Goal: Information Seeking & Learning: Understand process/instructions

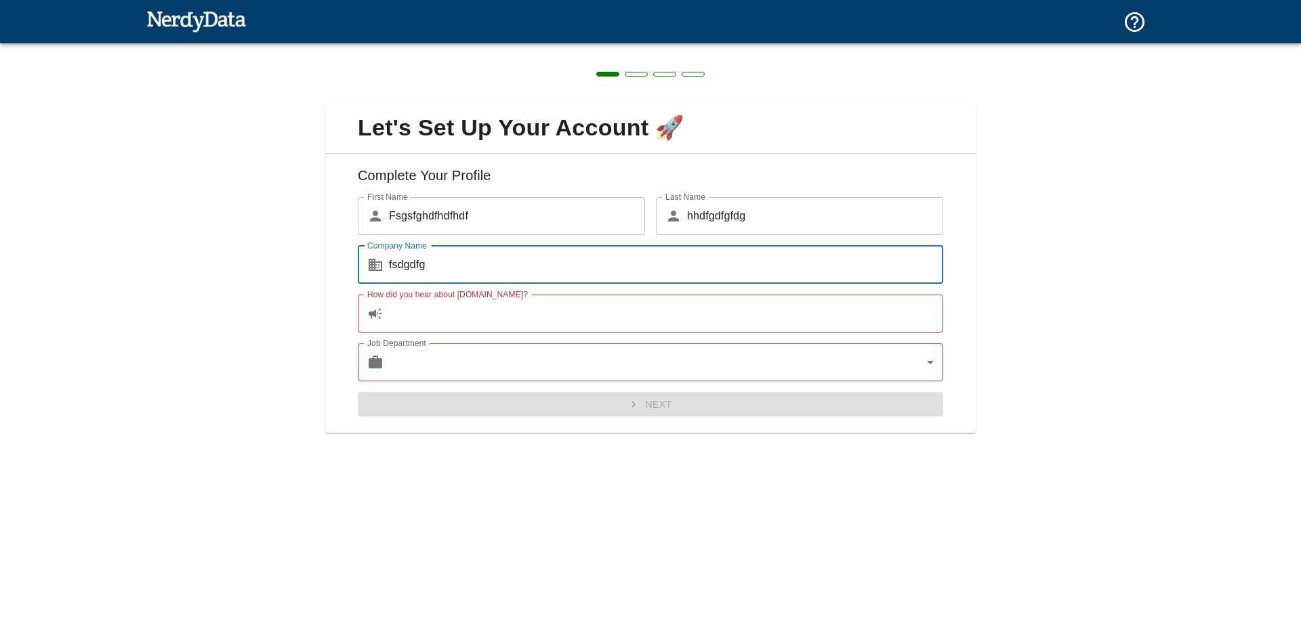
type input "fsdgdfg"
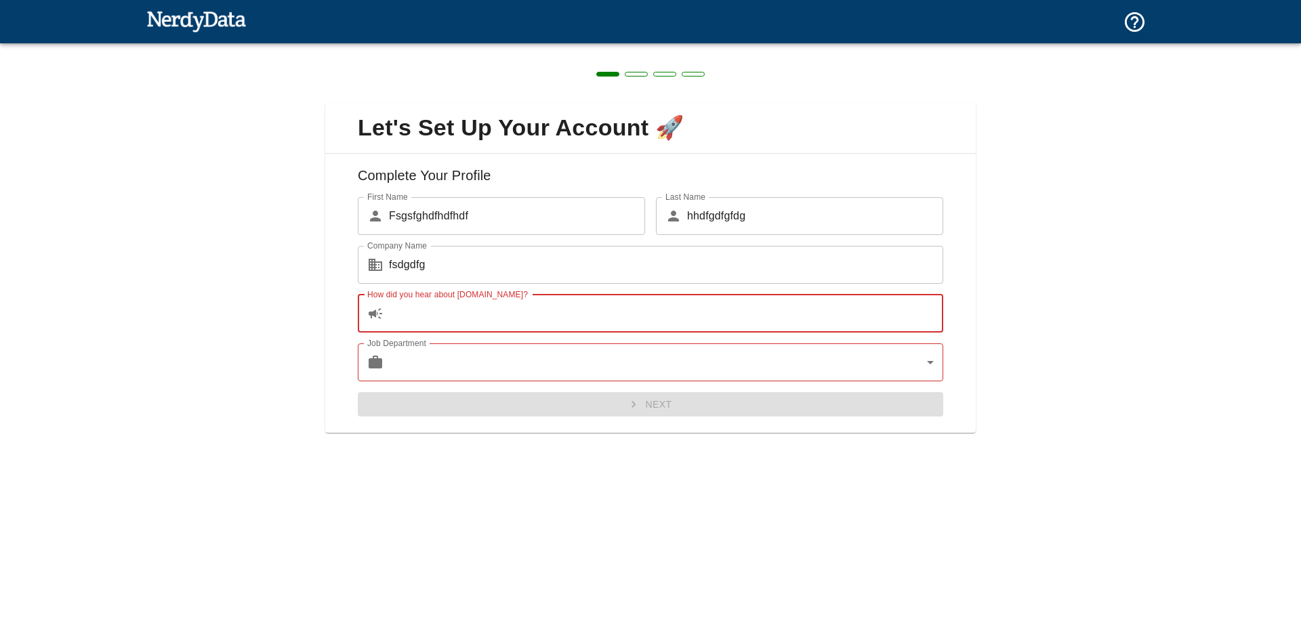
click at [457, 314] on input "How did you hear about [DOMAIN_NAME]?" at bounding box center [666, 314] width 554 height 38
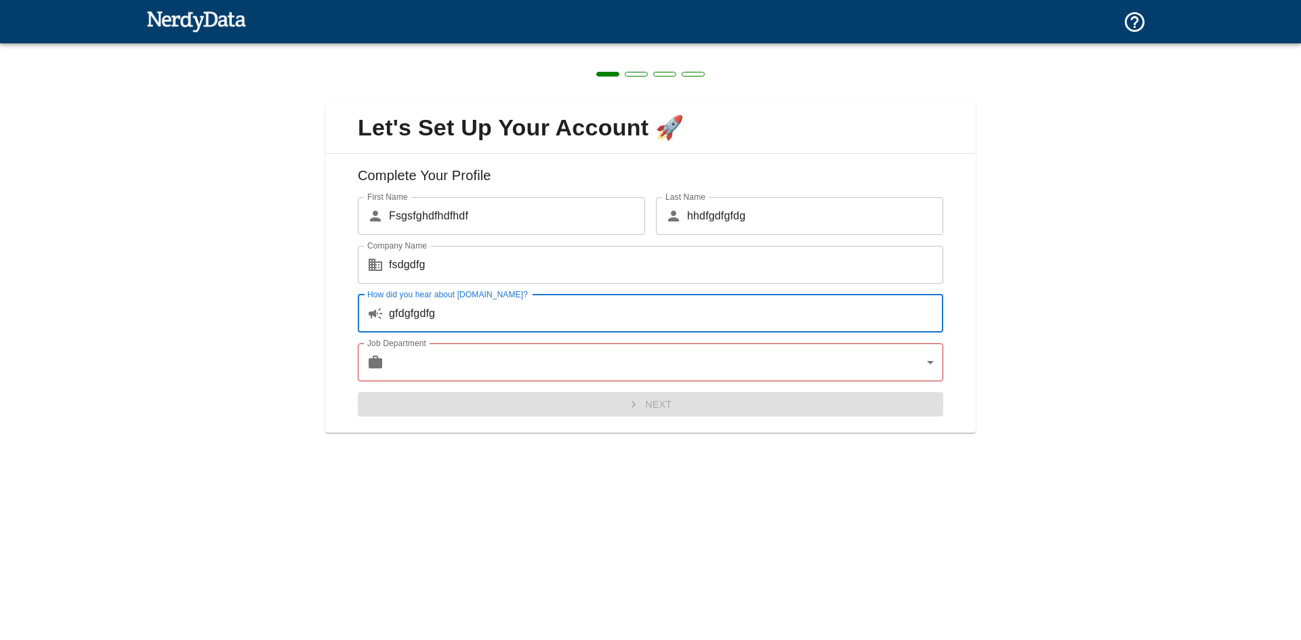
type input "gfdgfgdfg"
click at [468, 47] on body "Technologies Domains Pricing Products Create a Report Create a list of websites…" at bounding box center [650, 23] width 1301 height 47
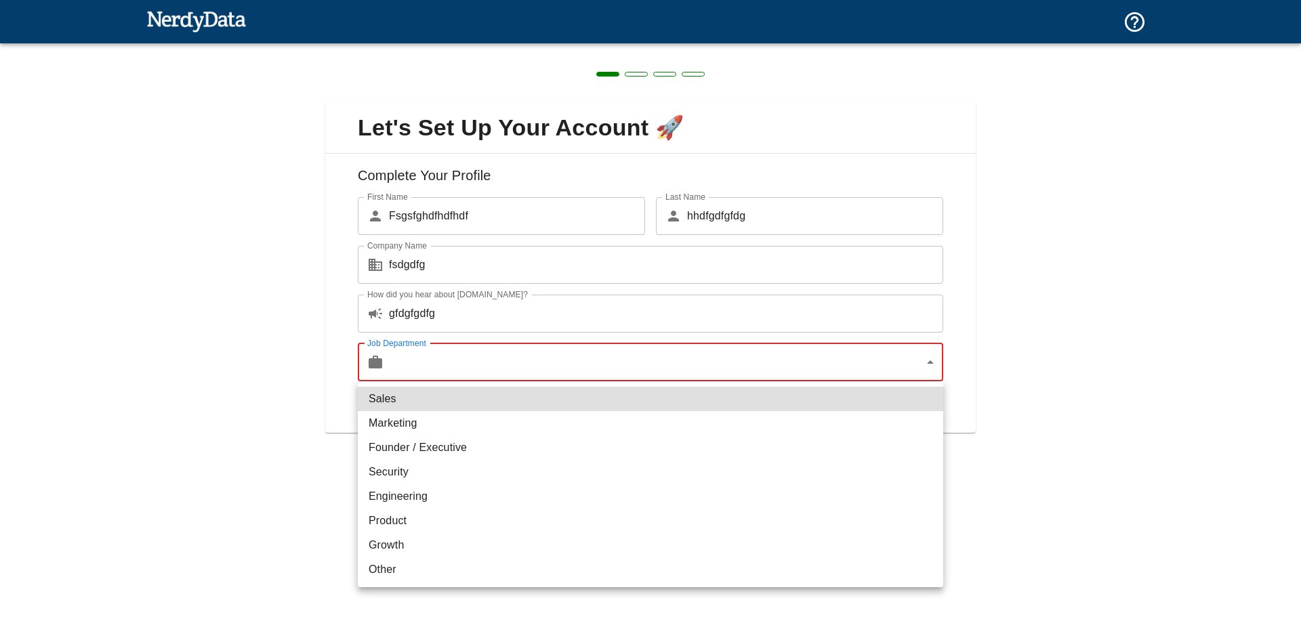
click at [406, 432] on li "Marketing" at bounding box center [651, 423] width 586 height 24
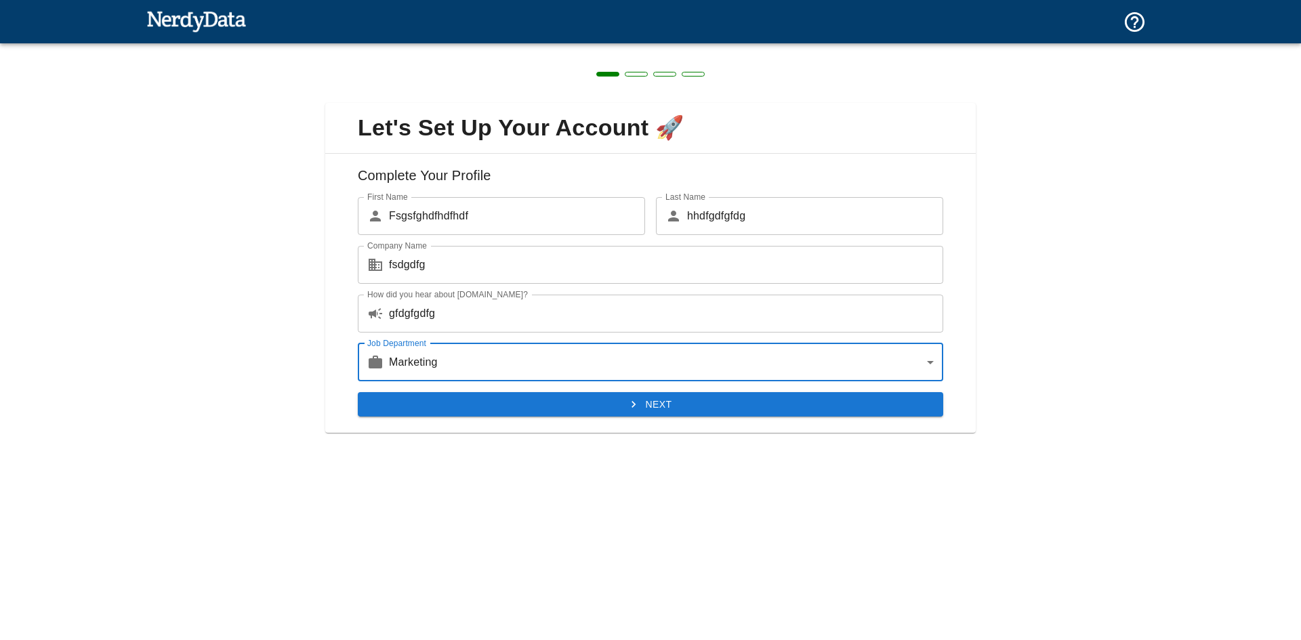
click at [530, 47] on body "Technologies Domains Pricing Products Create a Report Create a list of websites…" at bounding box center [650, 23] width 1301 height 47
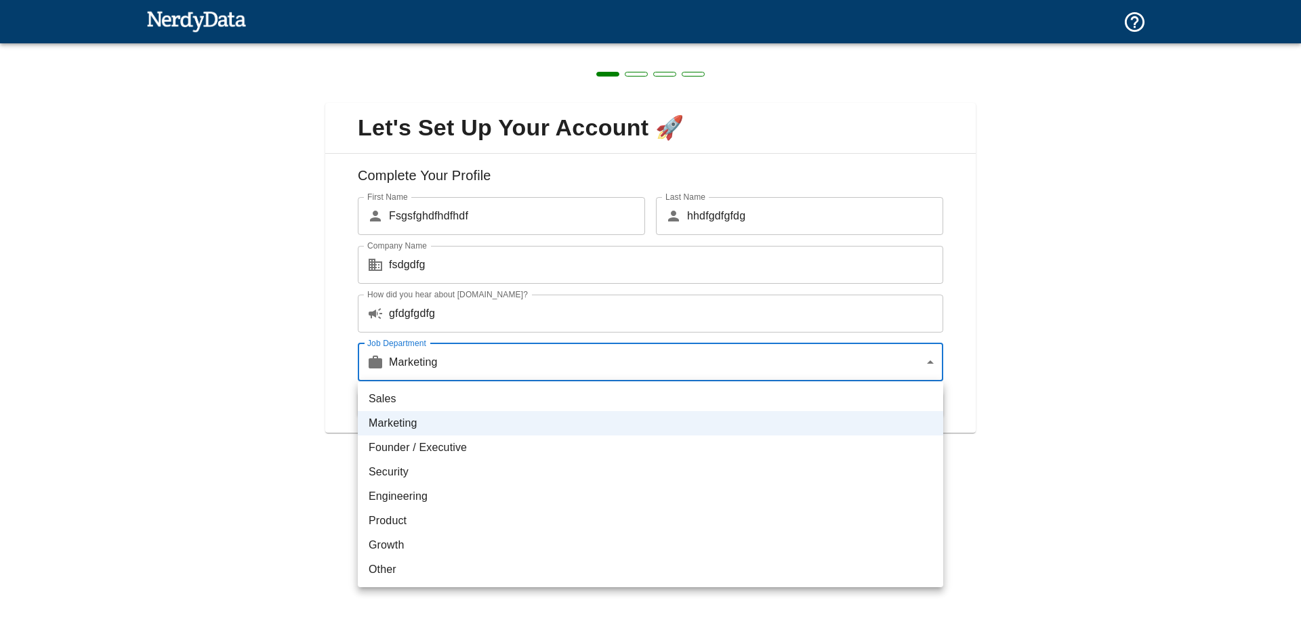
click at [411, 519] on li "Product" at bounding box center [651, 521] width 586 height 24
type input "product"
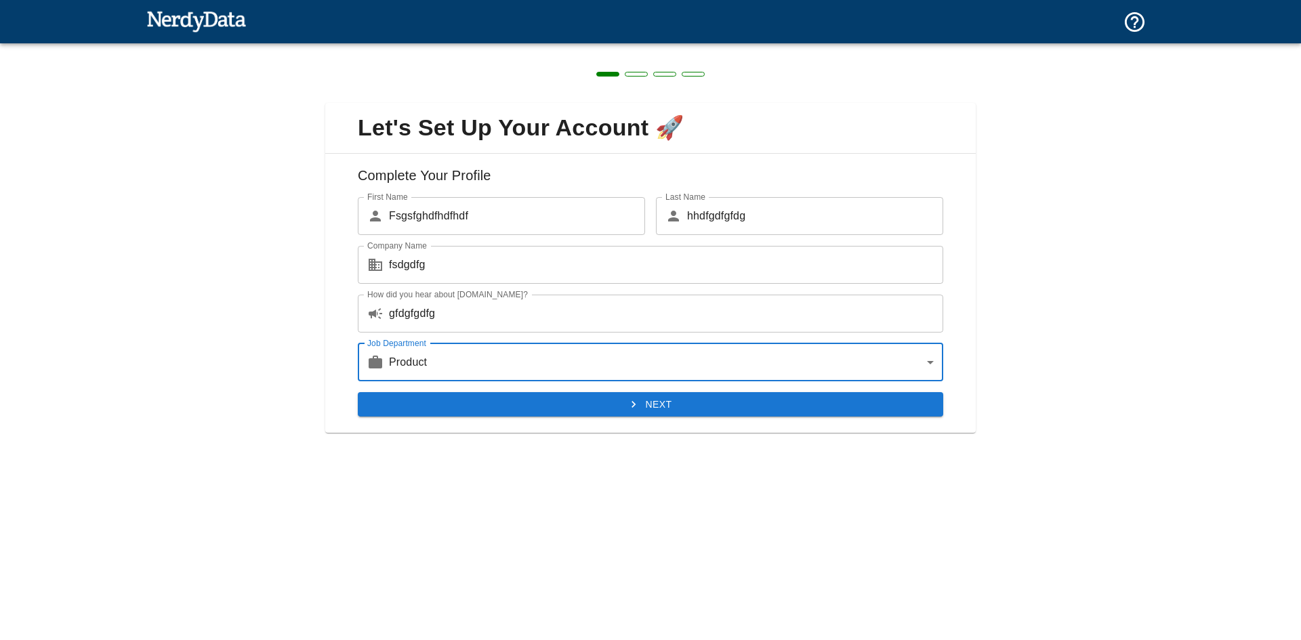
click at [726, 396] on button "Next" at bounding box center [651, 404] width 586 height 25
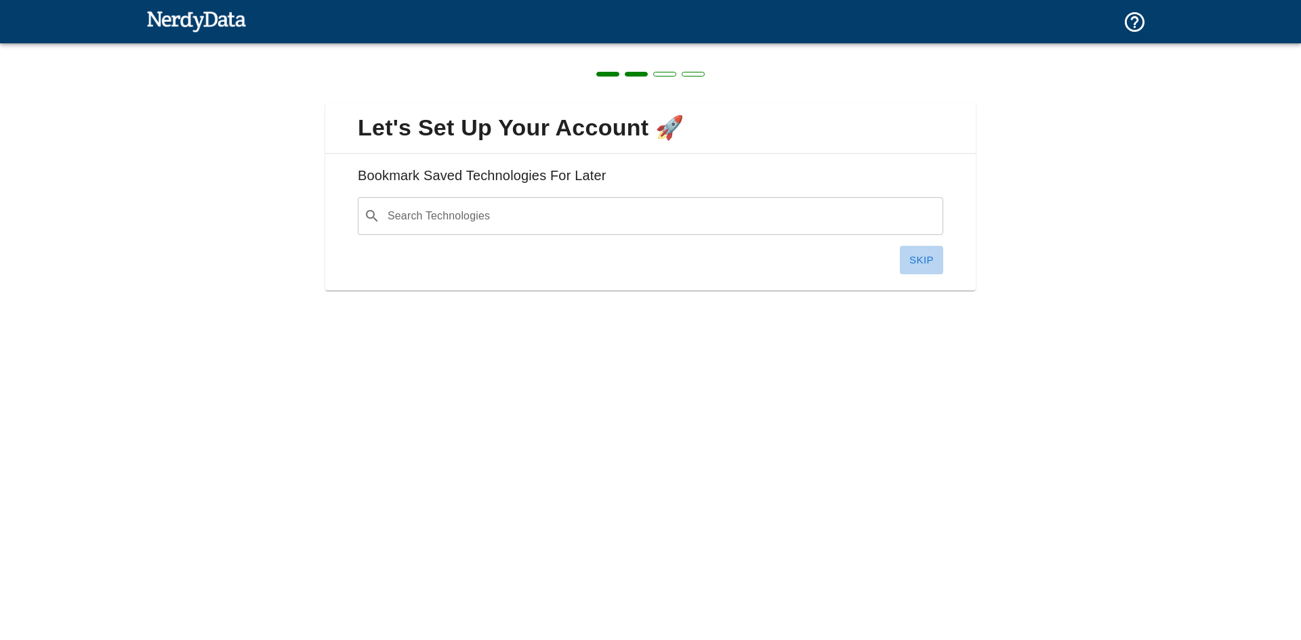
click at [901, 262] on button "Skip" at bounding box center [921, 260] width 43 height 28
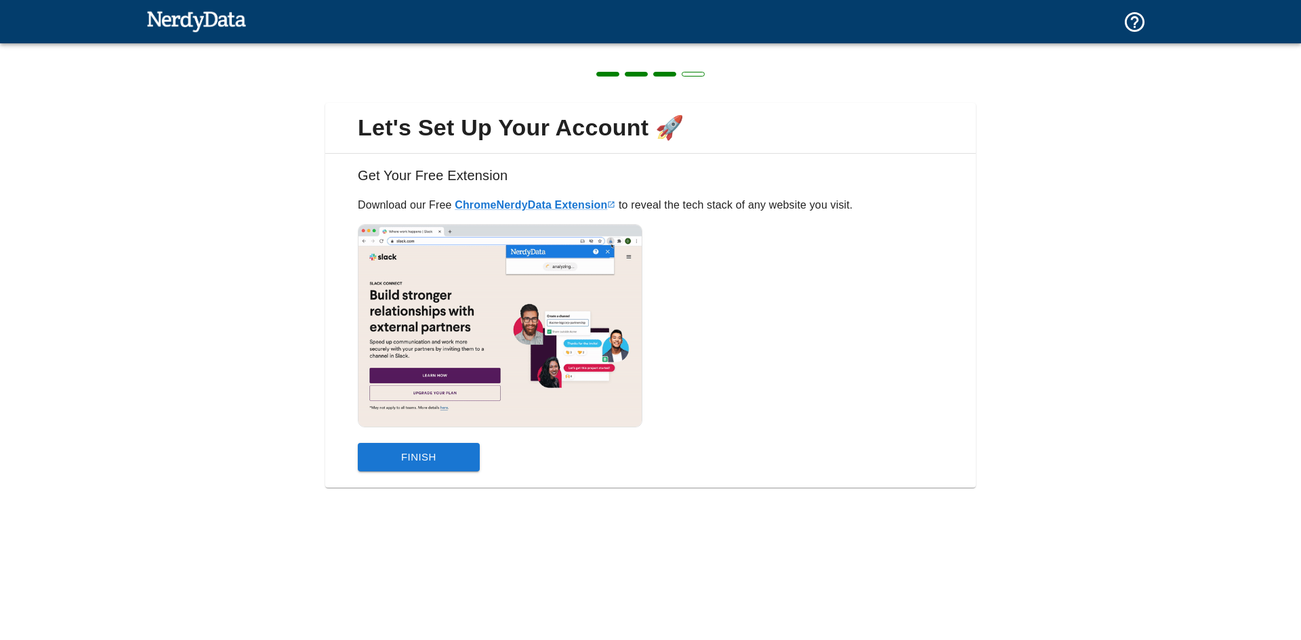
drag, startPoint x: 533, startPoint y: 104, endPoint x: 594, endPoint y: 91, distance: 61.7
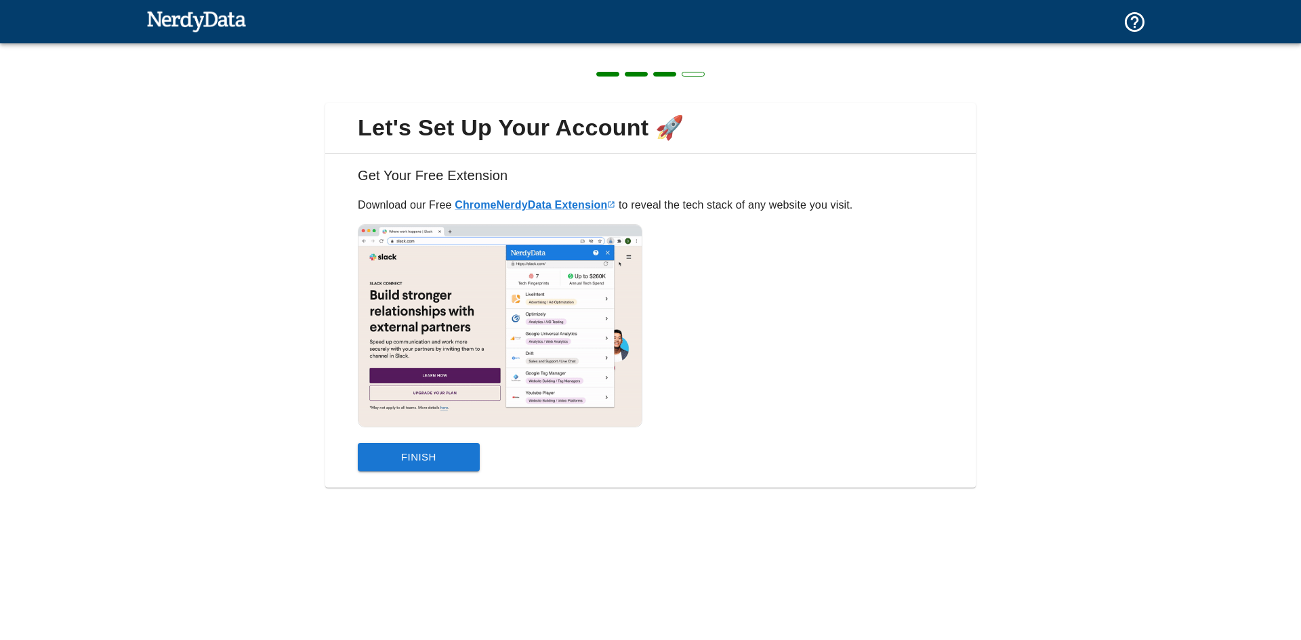
click at [533, 104] on div "Let's Set Up Your Account 🚀" at bounding box center [650, 128] width 651 height 50
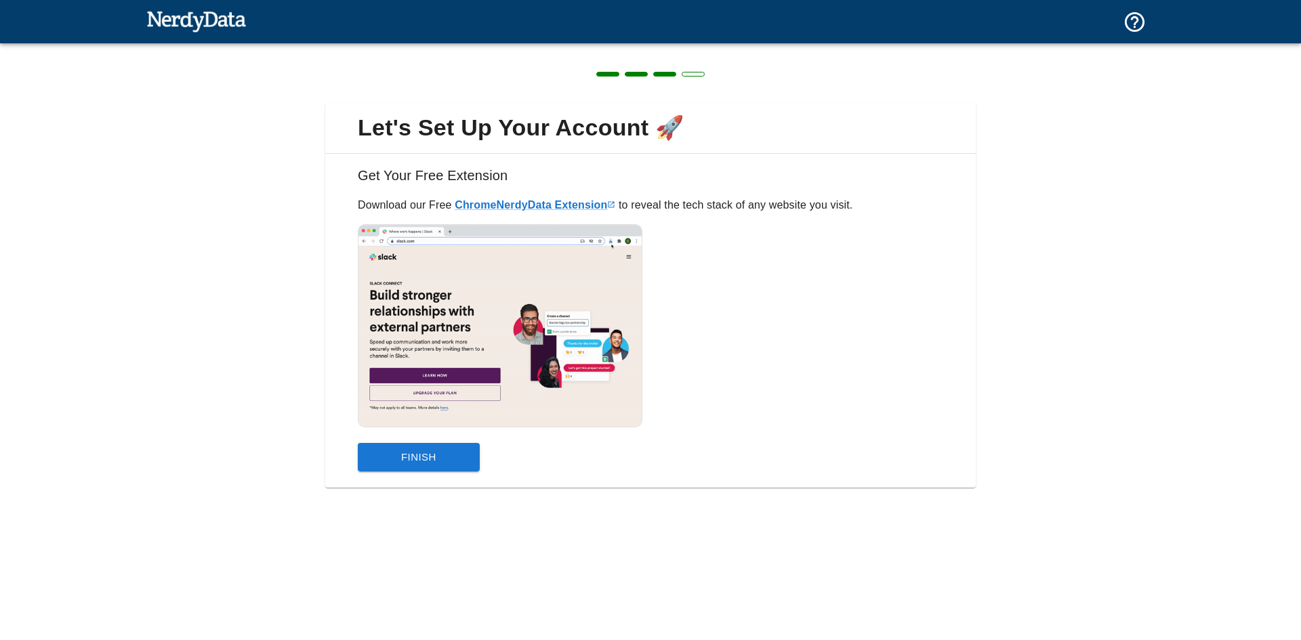
click at [230, 12] on img at bounding box center [196, 20] width 100 height 27
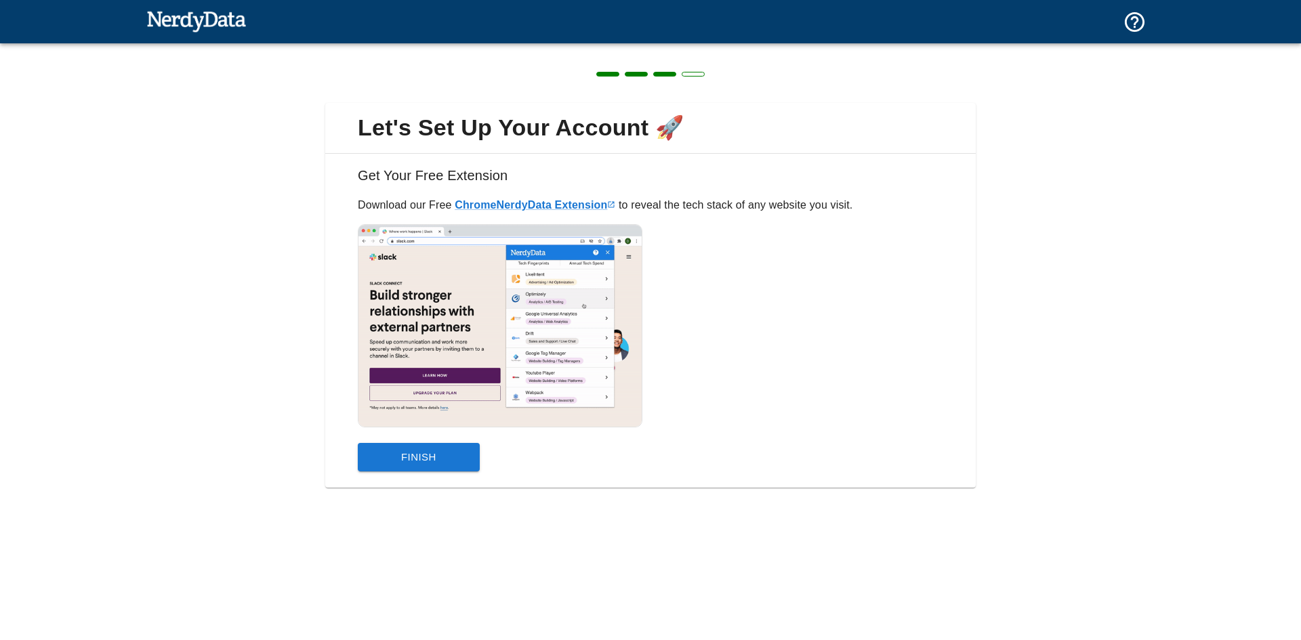
click at [419, 465] on button "Finish" at bounding box center [419, 457] width 122 height 28
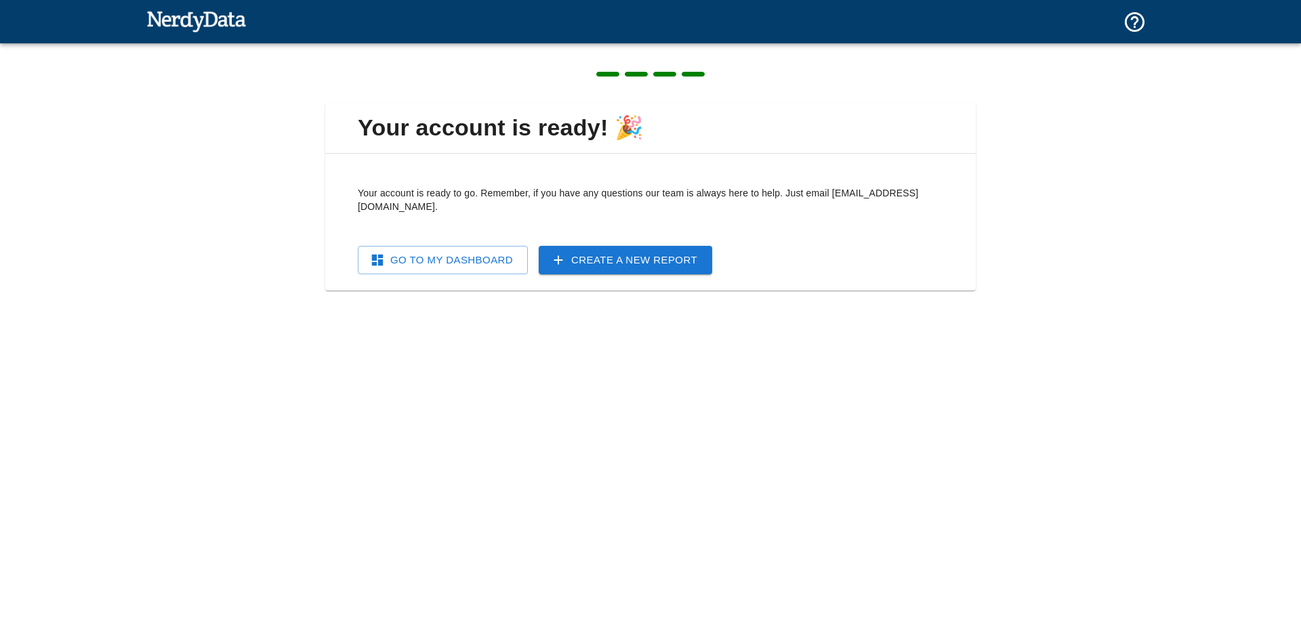
click at [426, 253] on link "Go To My Dashboard" at bounding box center [443, 260] width 170 height 28
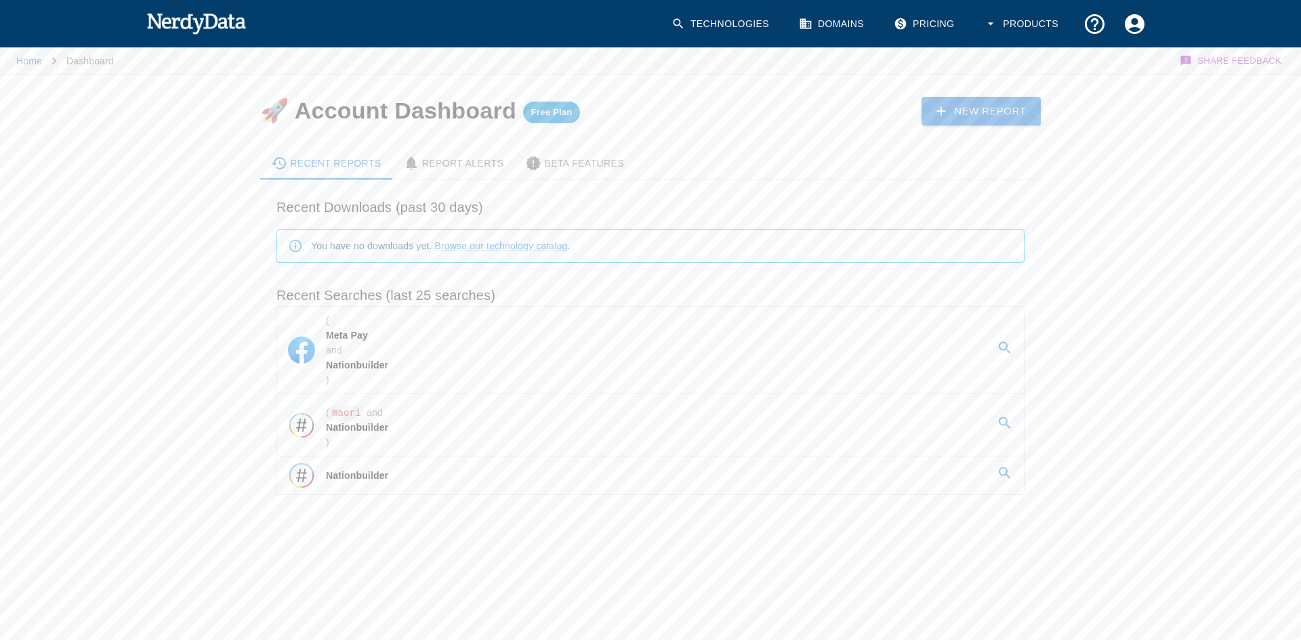
click at [980, 112] on link "New Report" at bounding box center [981, 111] width 119 height 28
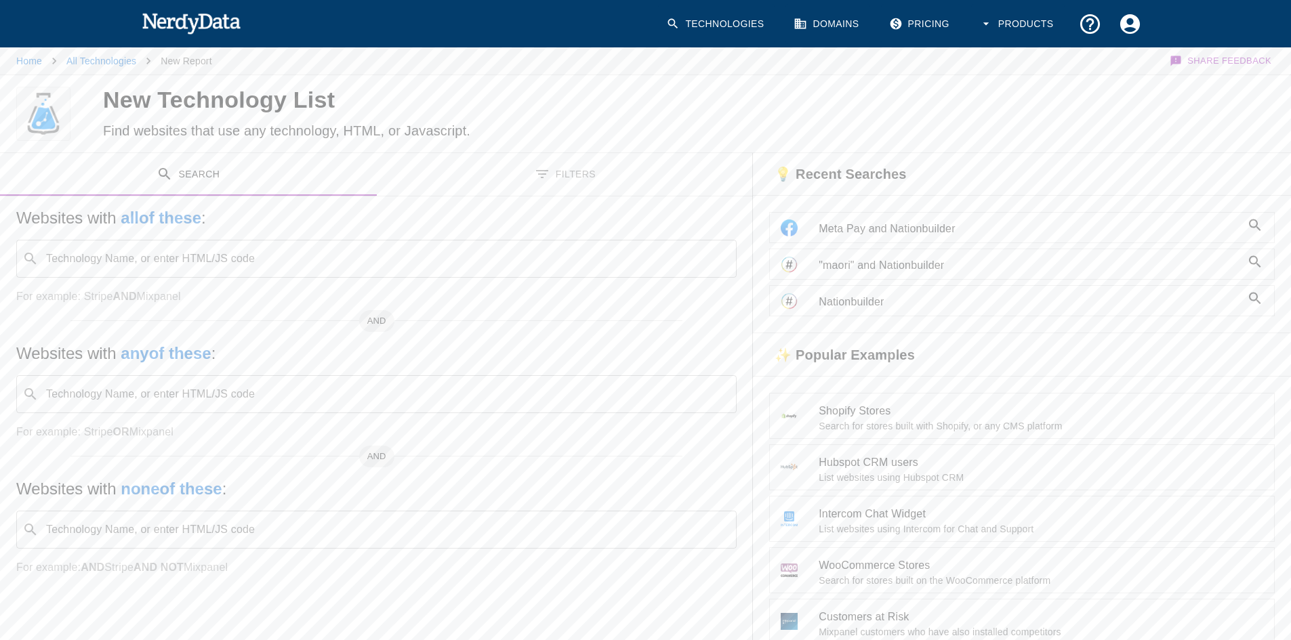
click at [165, 253] on div "Technology Name, or enter HTML/JS code ​ Technology Name, or enter HTML/JS code" at bounding box center [376, 259] width 720 height 38
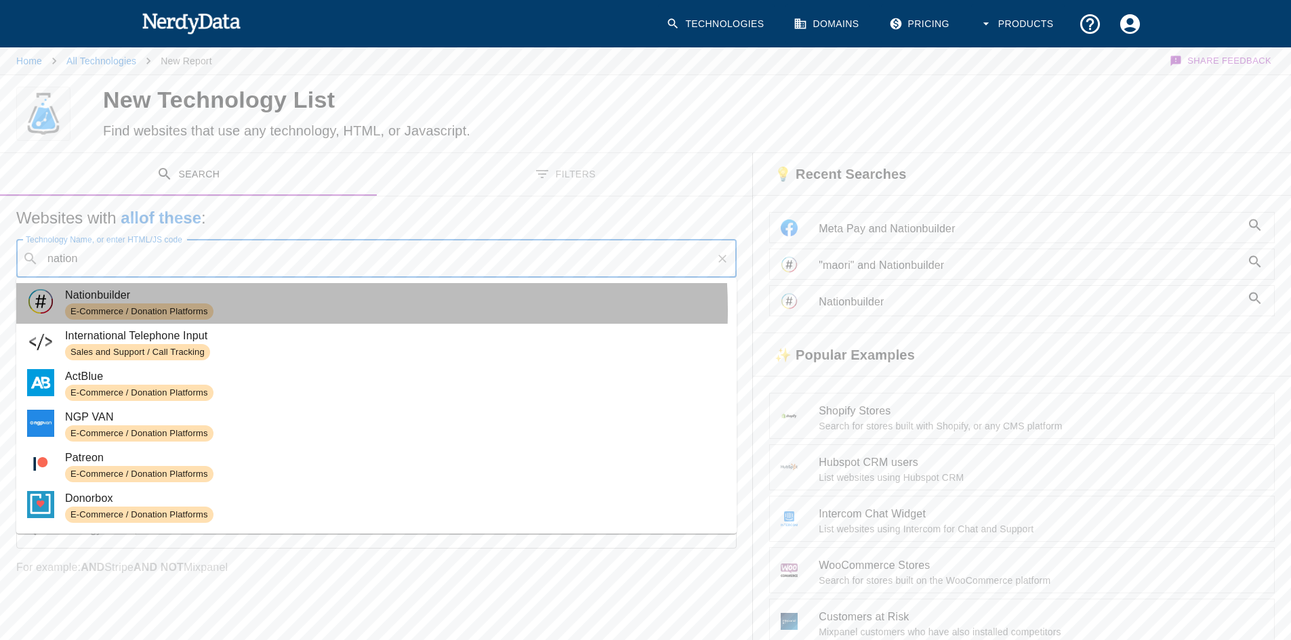
click at [266, 310] on span "E-Commerce / Donation Platforms" at bounding box center [395, 312] width 661 height 16
type input "nation"
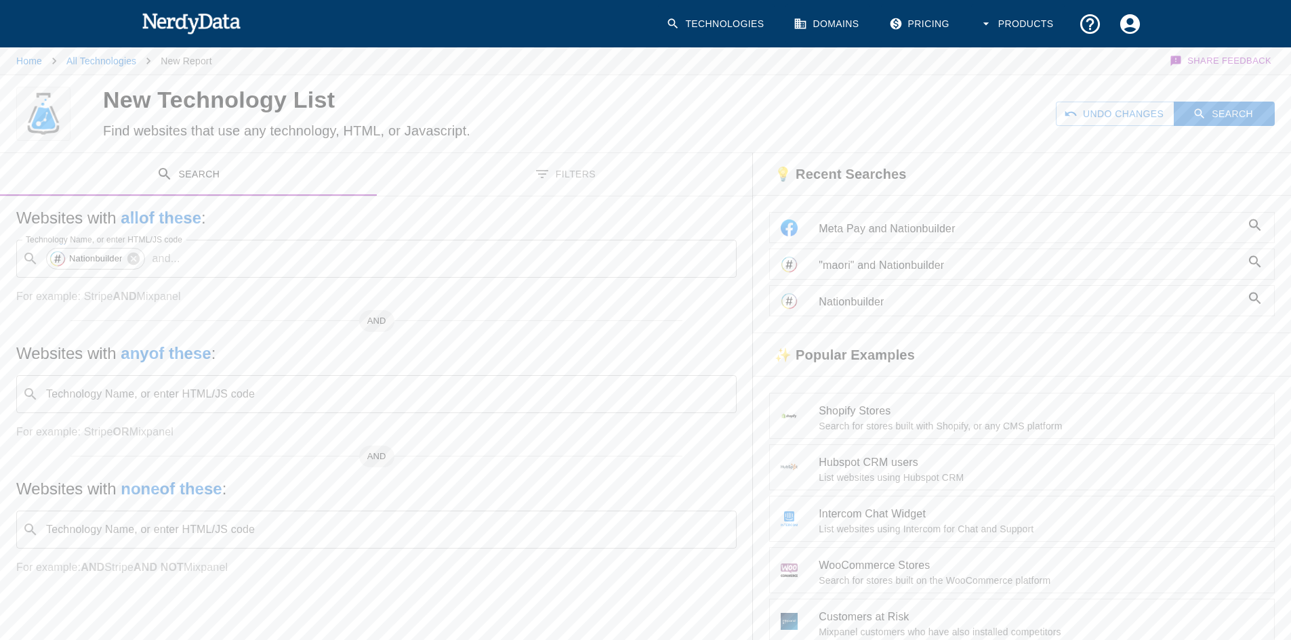
click at [590, 205] on div "Websites with all of these : Technology Name, or enter HTML/JS code ​ Nationbui…" at bounding box center [376, 403] width 753 height 412
click at [579, 186] on button "Filters" at bounding box center [565, 174] width 377 height 43
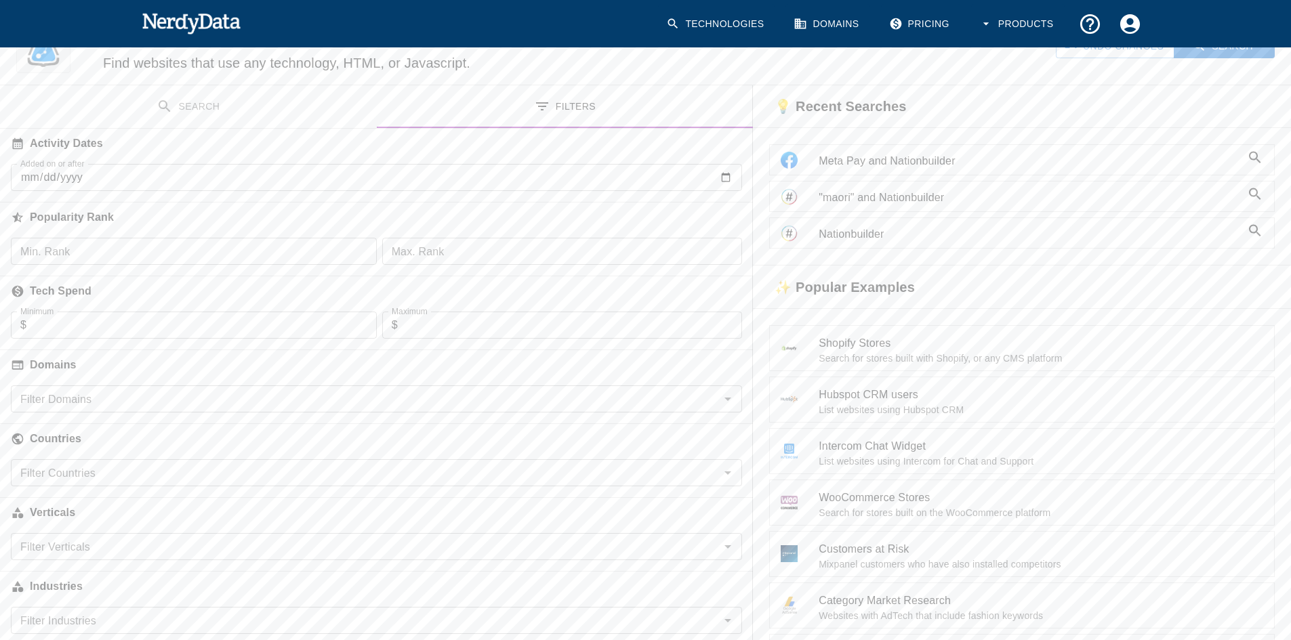
scroll to position [136, 0]
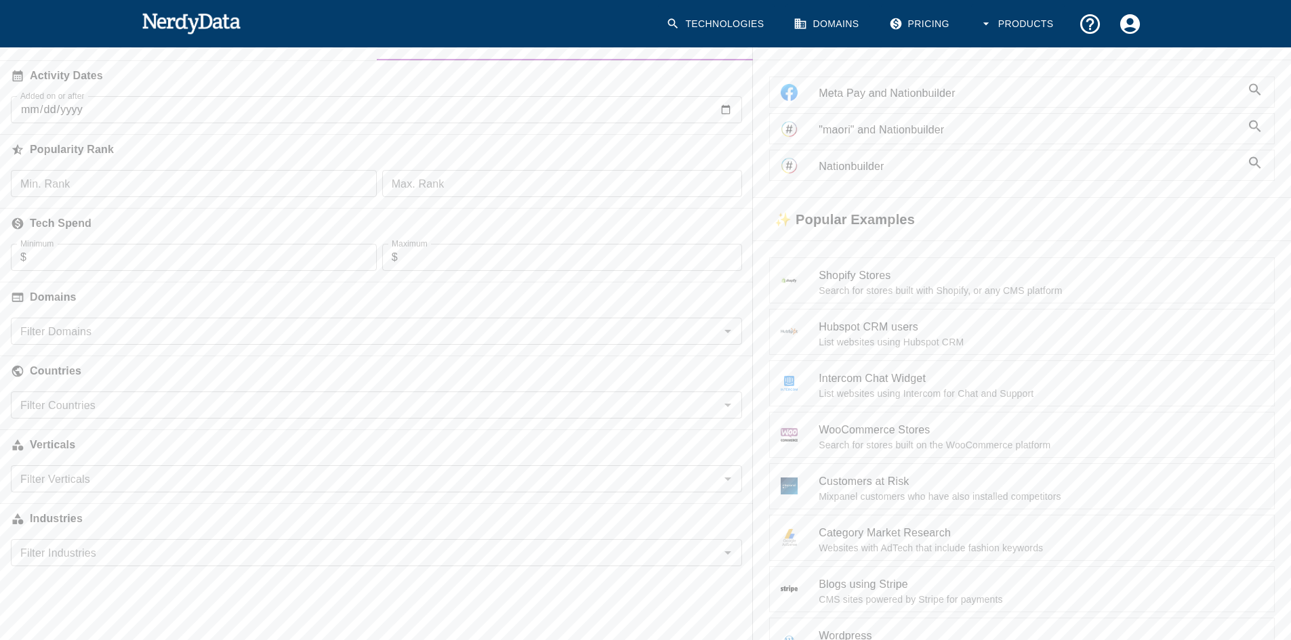
drag, startPoint x: 97, startPoint y: 398, endPoint x: 108, endPoint y: 399, distance: 11.5
click at [97, 399] on input "Filter Countries" at bounding box center [365, 405] width 701 height 19
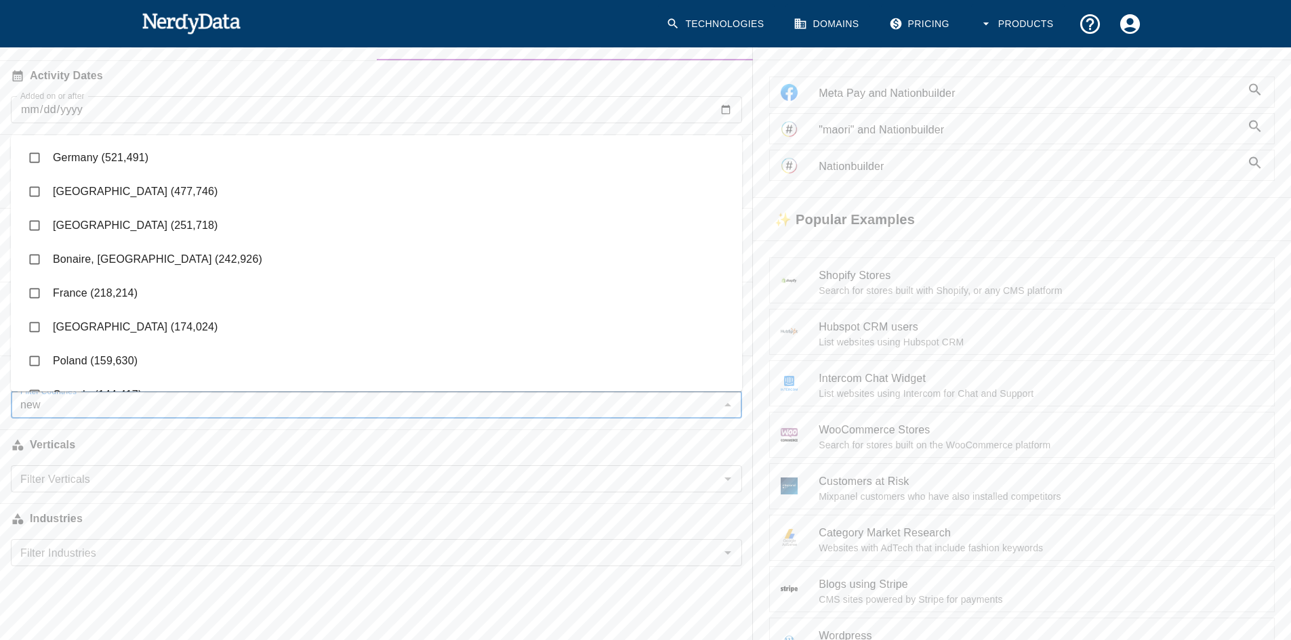
type input "new"
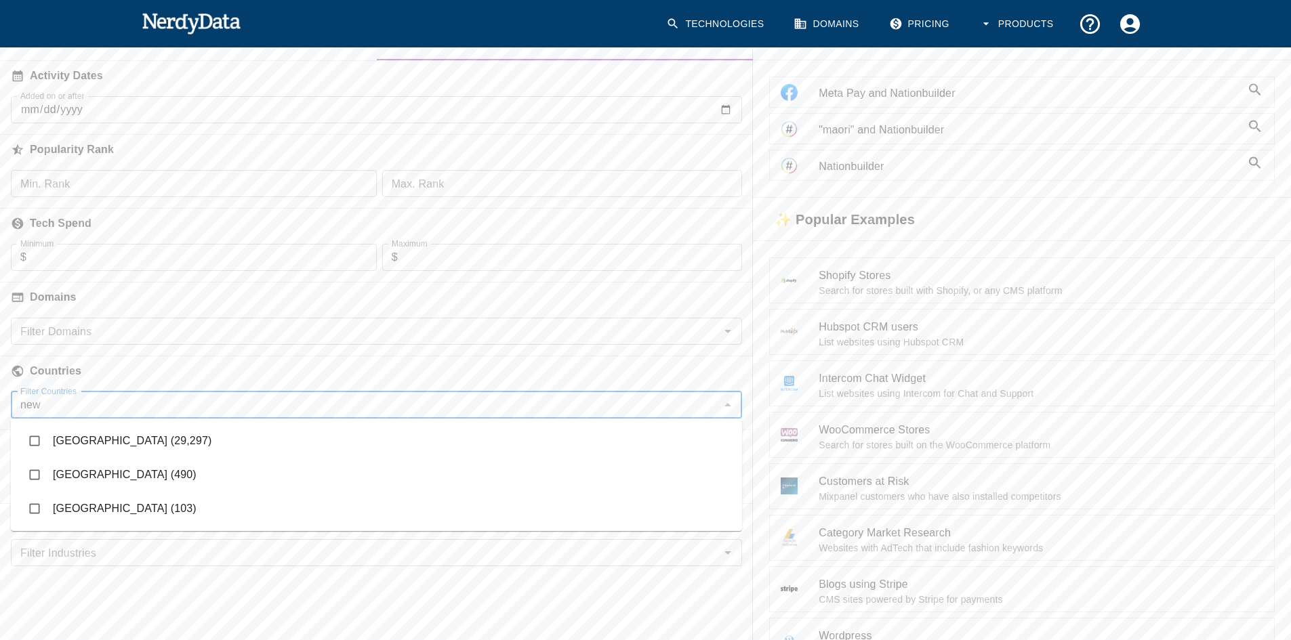
click at [120, 441] on li "[GEOGRAPHIC_DATA] (29,297)" at bounding box center [376, 441] width 731 height 34
checkbox input "true"
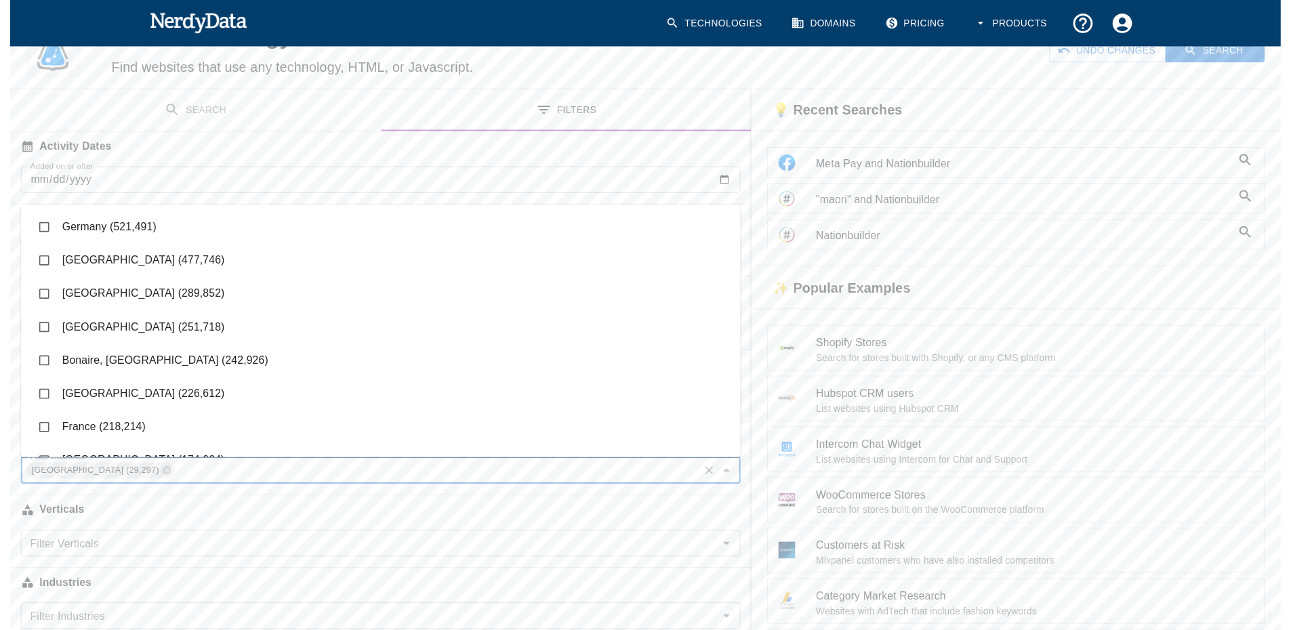
scroll to position [0, 0]
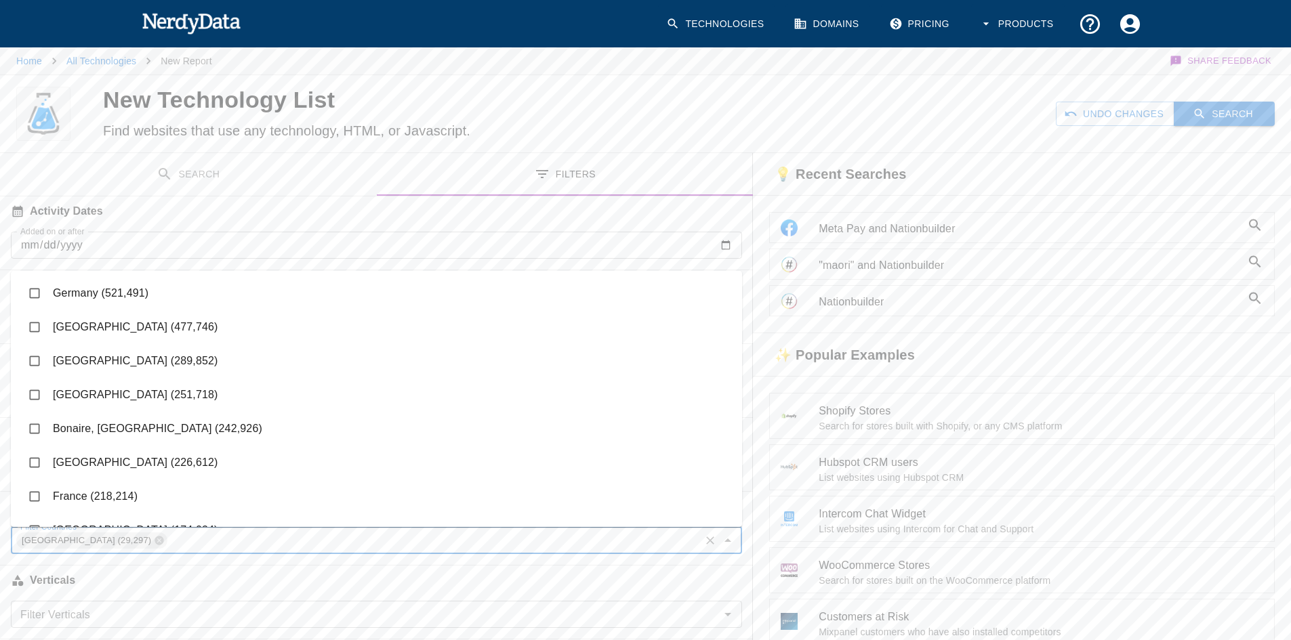
click at [1222, 113] on button "Search" at bounding box center [1224, 114] width 101 height 25
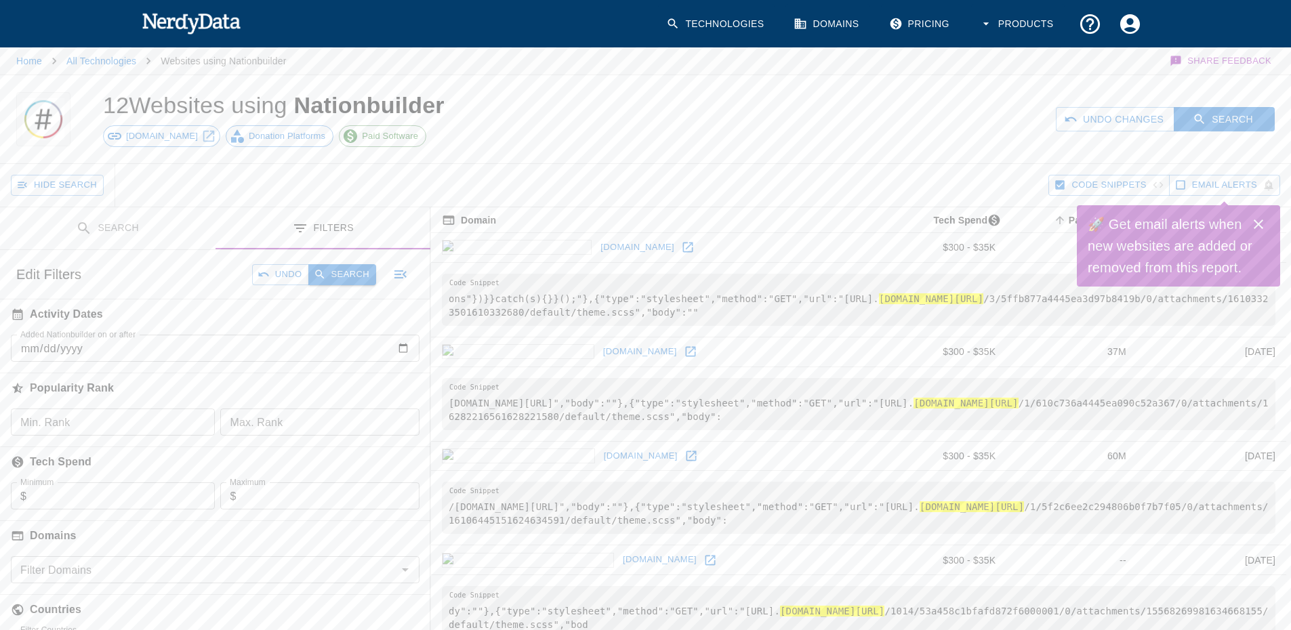
click at [360, 275] on button "Search" at bounding box center [342, 274] width 68 height 21
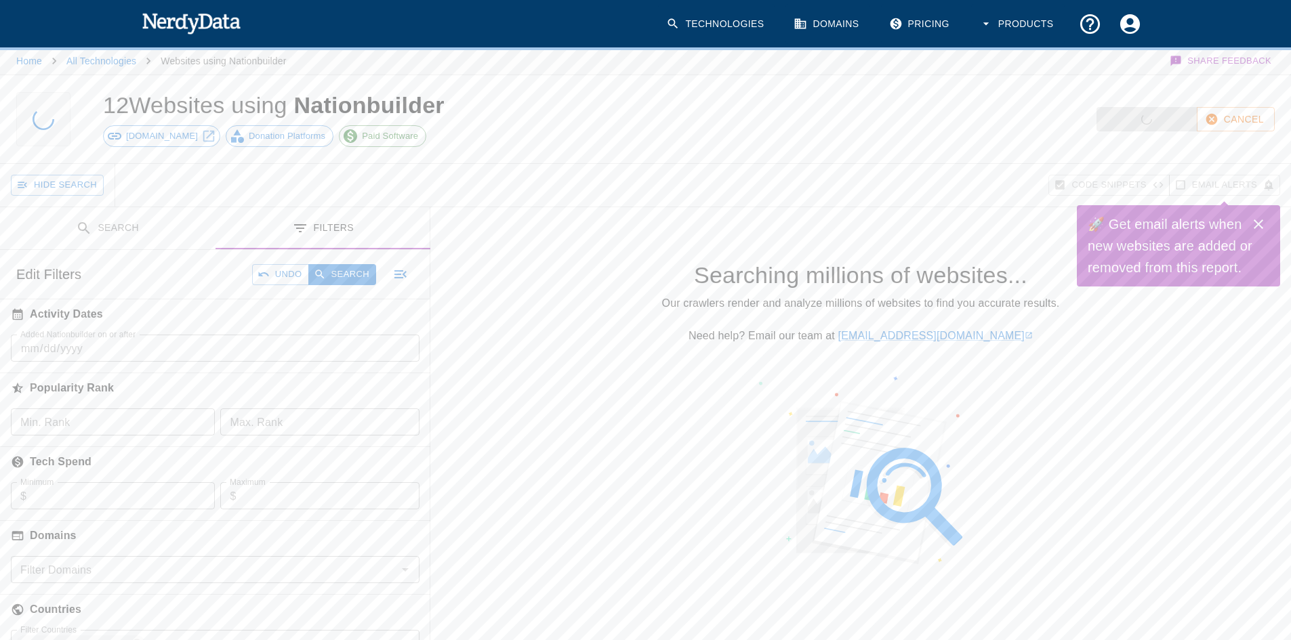
click at [1260, 224] on icon "Close" at bounding box center [1258, 224] width 16 height 16
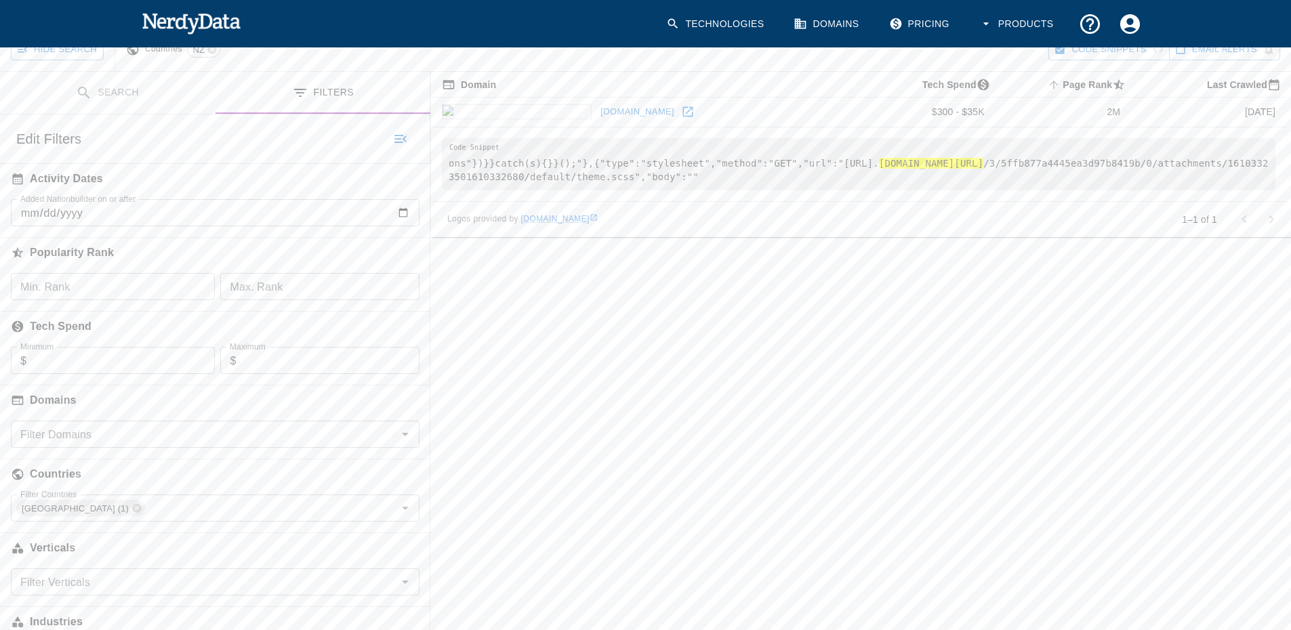
scroll to position [228, 0]
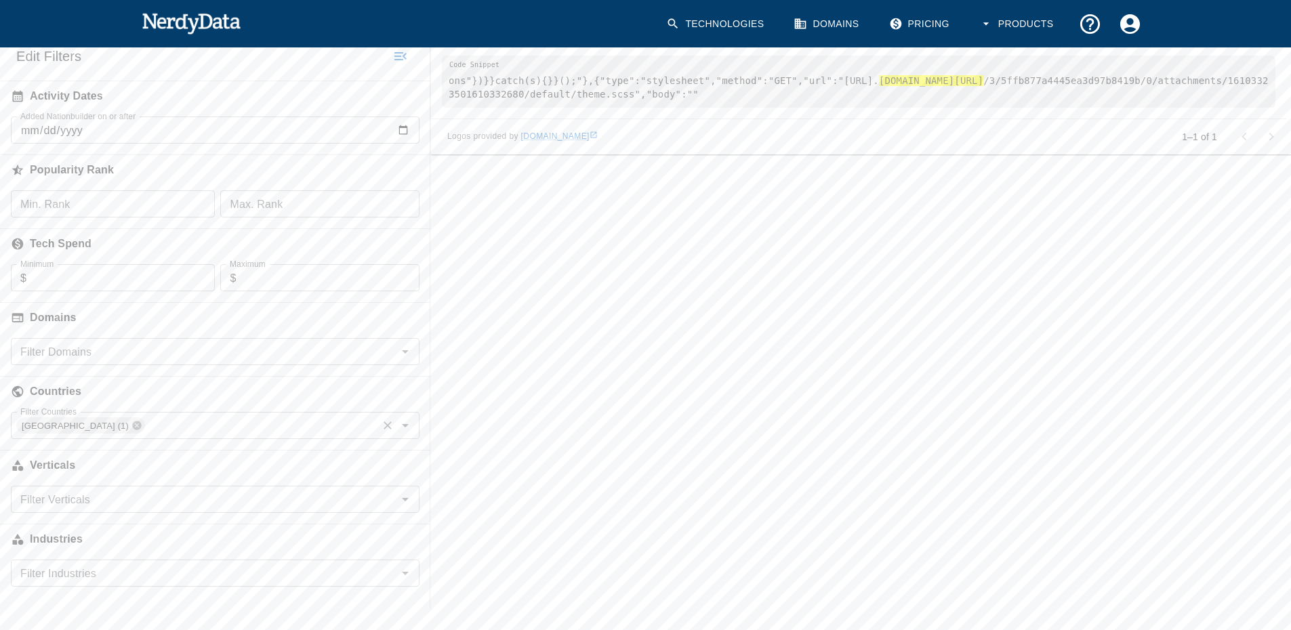
click at [132, 422] on icon at bounding box center [136, 426] width 9 height 9
click at [123, 495] on input "Filter Verticals" at bounding box center [204, 499] width 378 height 19
click at [422, 451] on h6 "Verticals" at bounding box center [215, 466] width 430 height 30
click at [115, 566] on input "Filter Industries" at bounding box center [204, 573] width 378 height 19
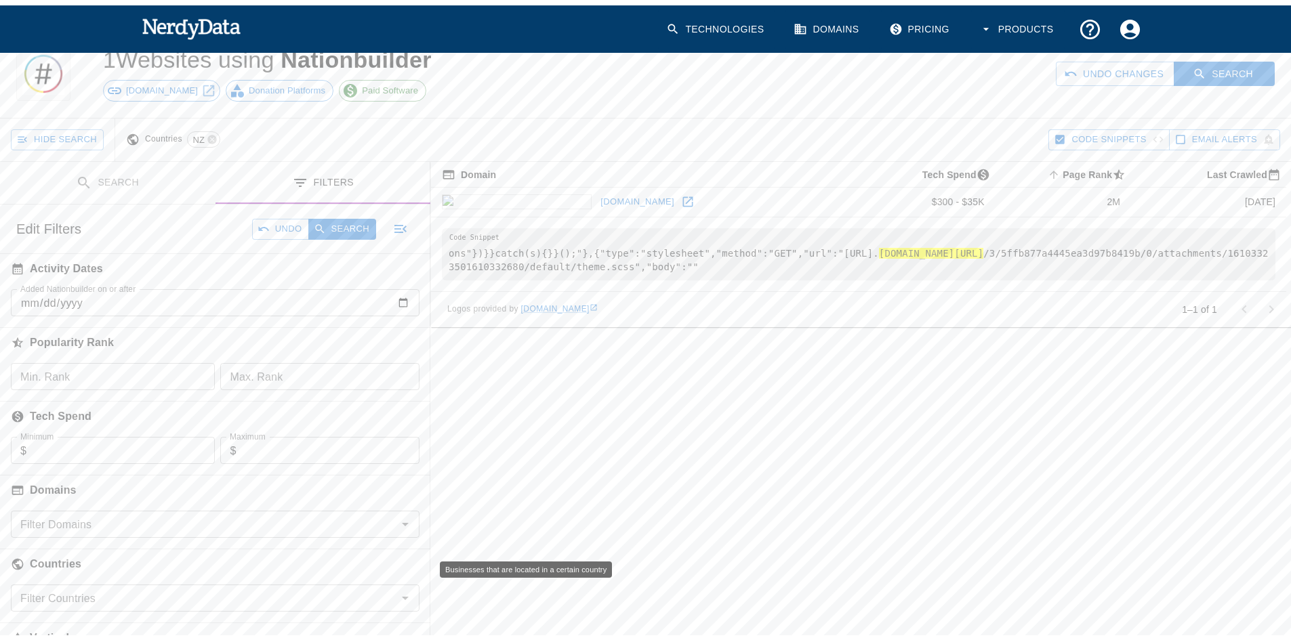
scroll to position [25, 0]
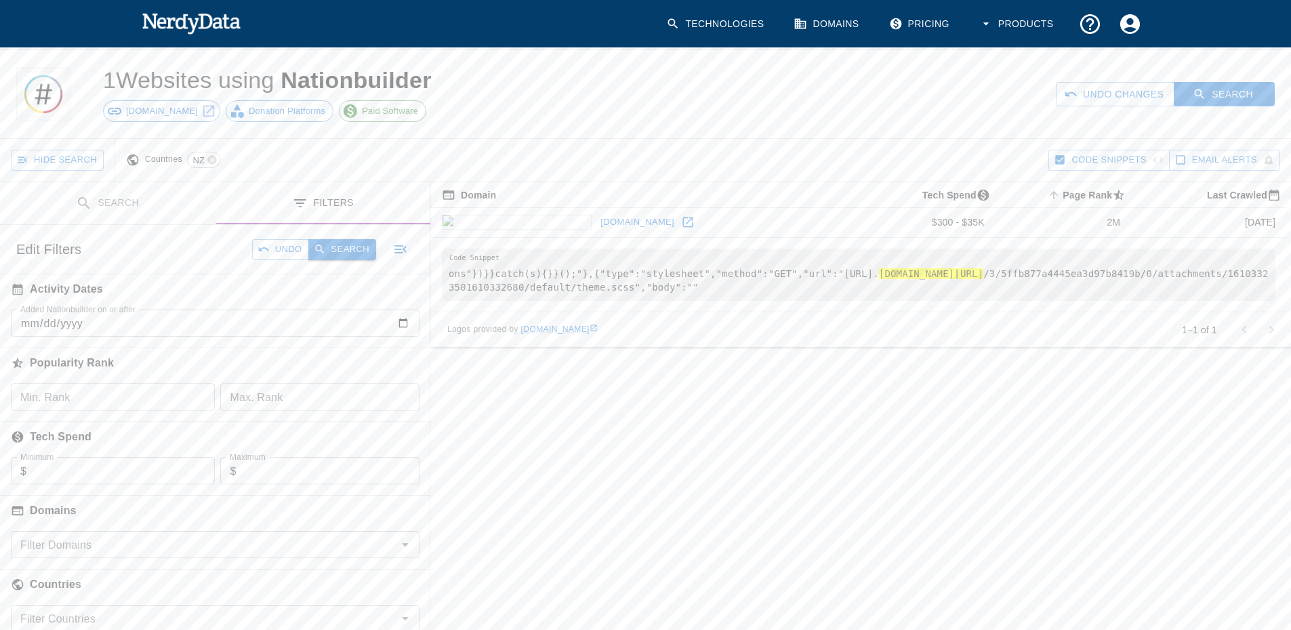
drag, startPoint x: 340, startPoint y: 244, endPoint x: 354, endPoint y: 257, distance: 18.7
click at [341, 244] on button "Search" at bounding box center [342, 249] width 68 height 21
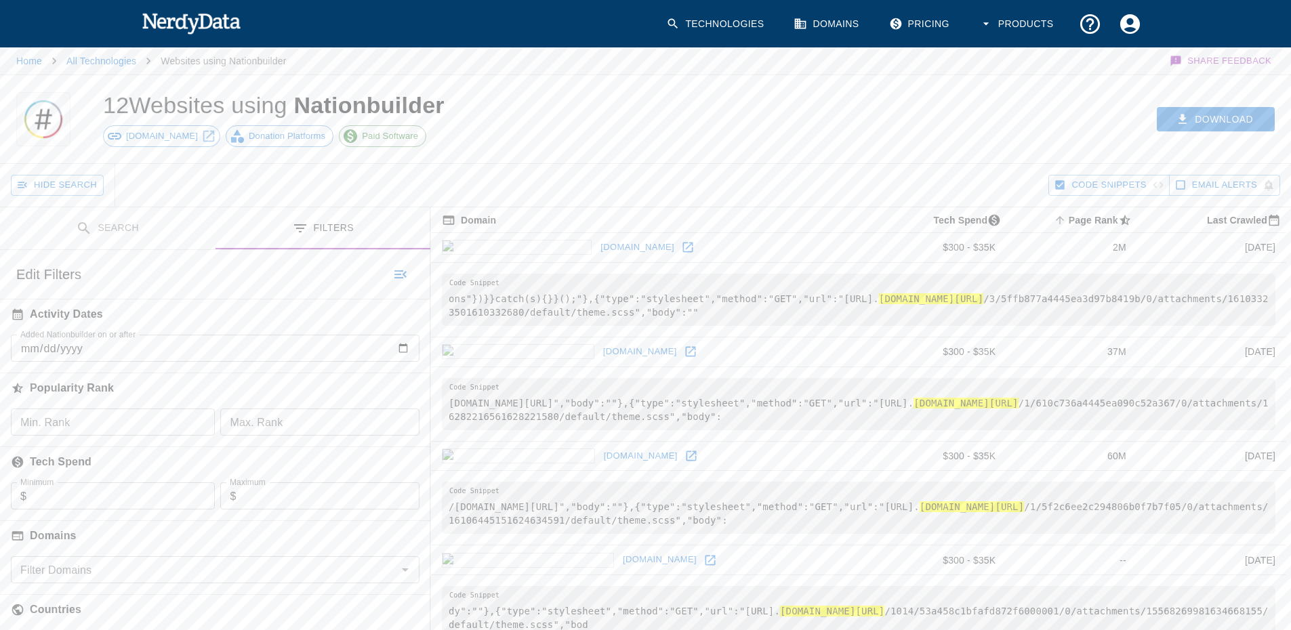
click at [163, 234] on button "Search" at bounding box center [108, 228] width 216 height 43
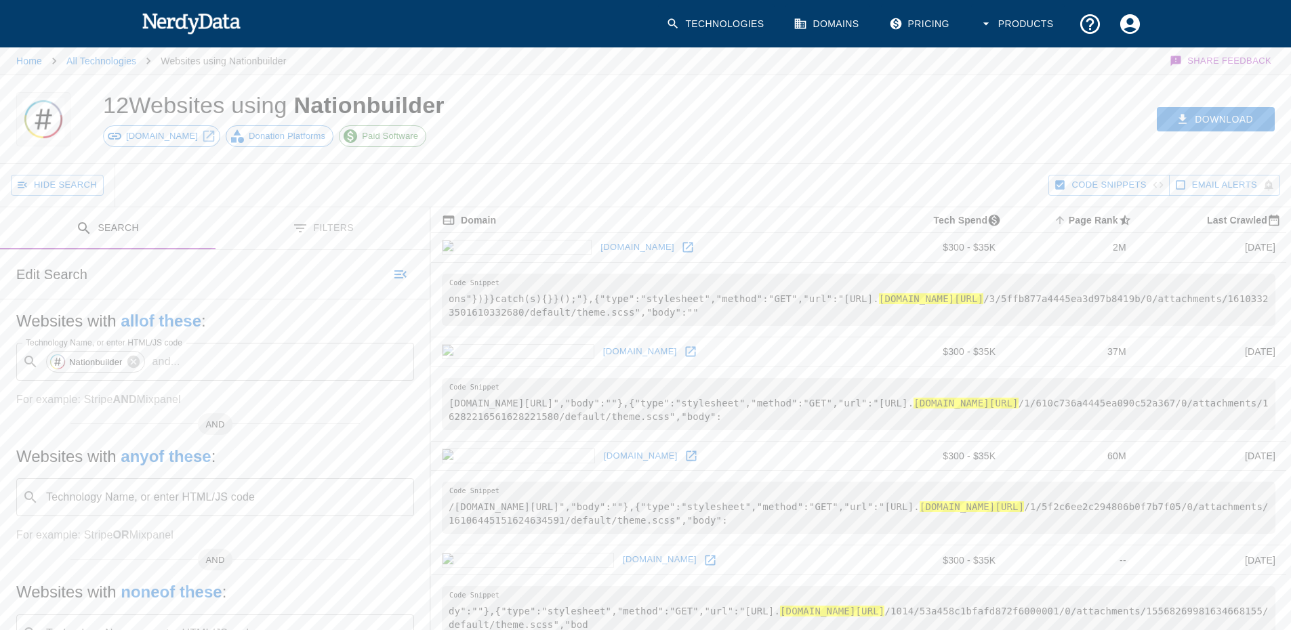
click at [339, 225] on button "Filters" at bounding box center [324, 228] width 216 height 43
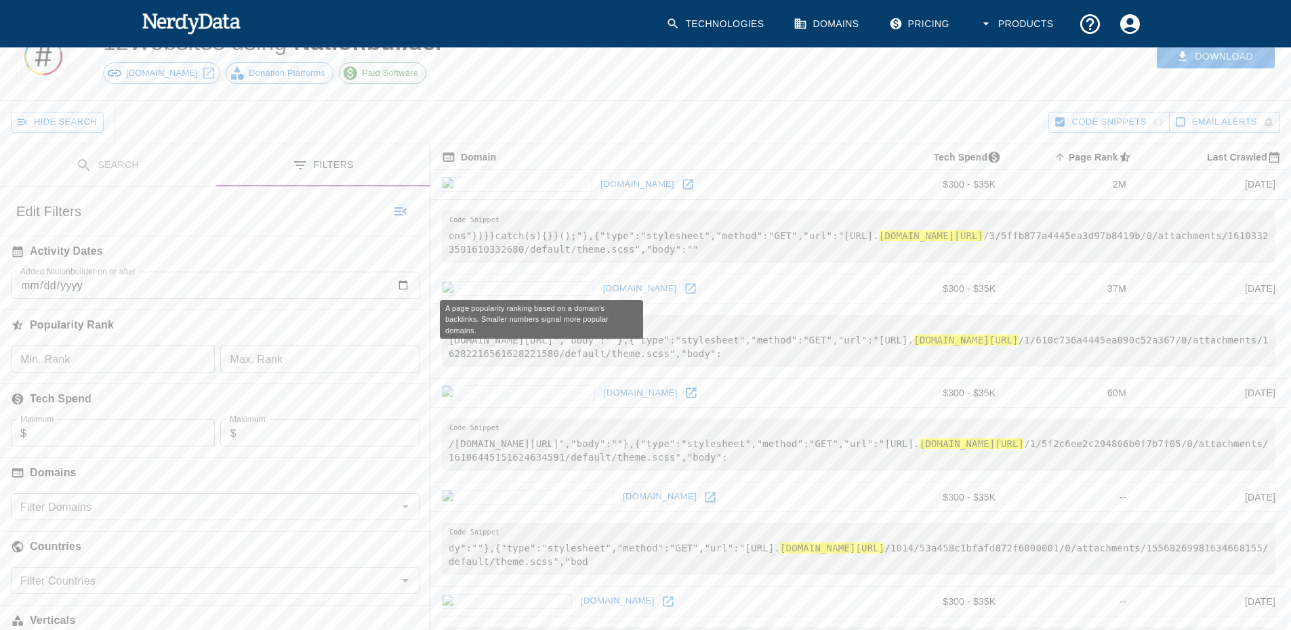
scroll to position [136, 0]
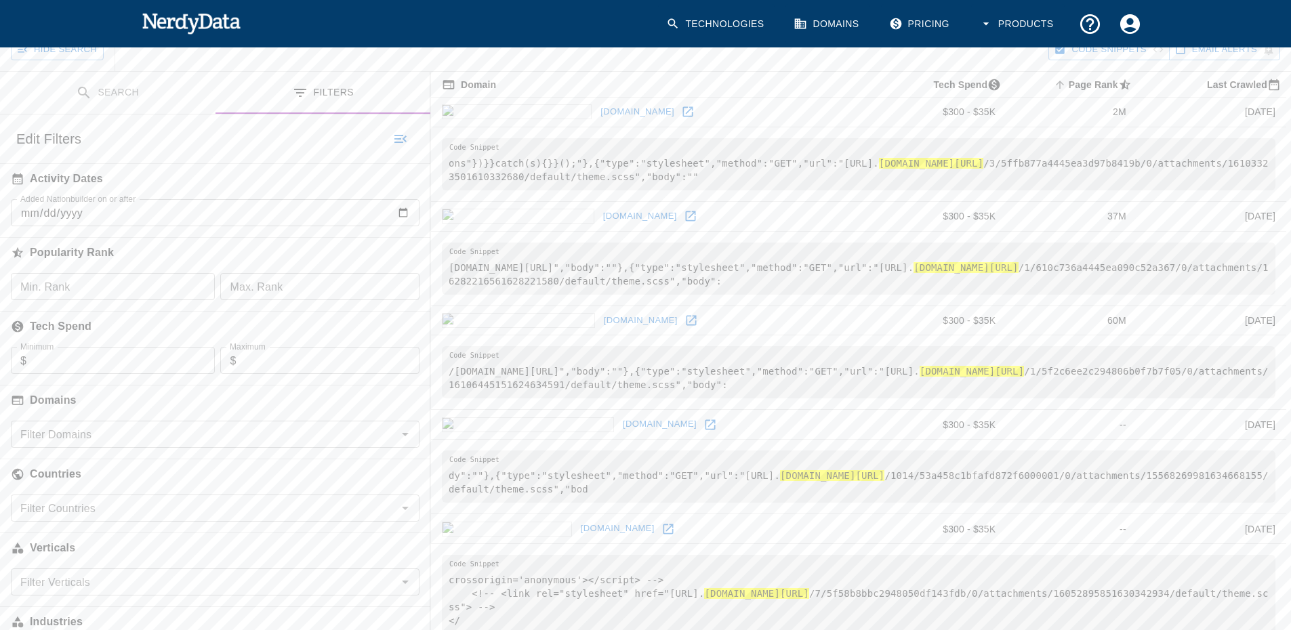
click at [135, 270] on div "Popularity Rank" at bounding box center [215, 249] width 430 height 47
click at [135, 287] on input "Min. Rank" at bounding box center [113, 286] width 204 height 27
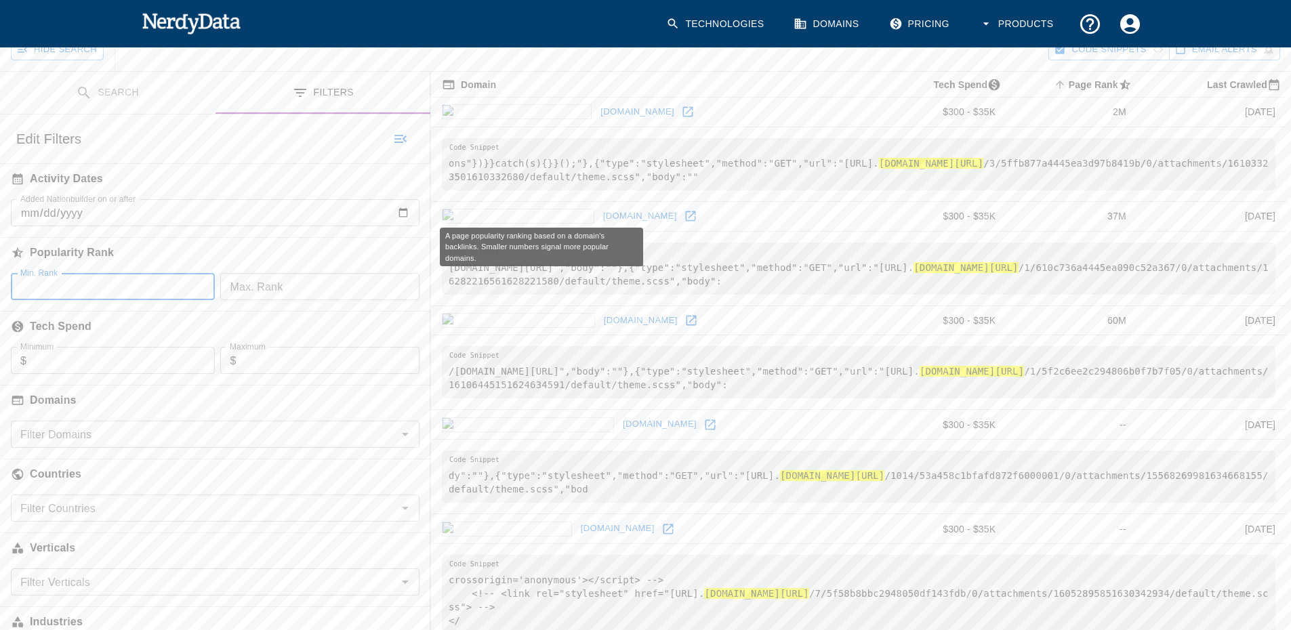
click at [229, 245] on h6 "Popularity Rank" at bounding box center [215, 253] width 430 height 30
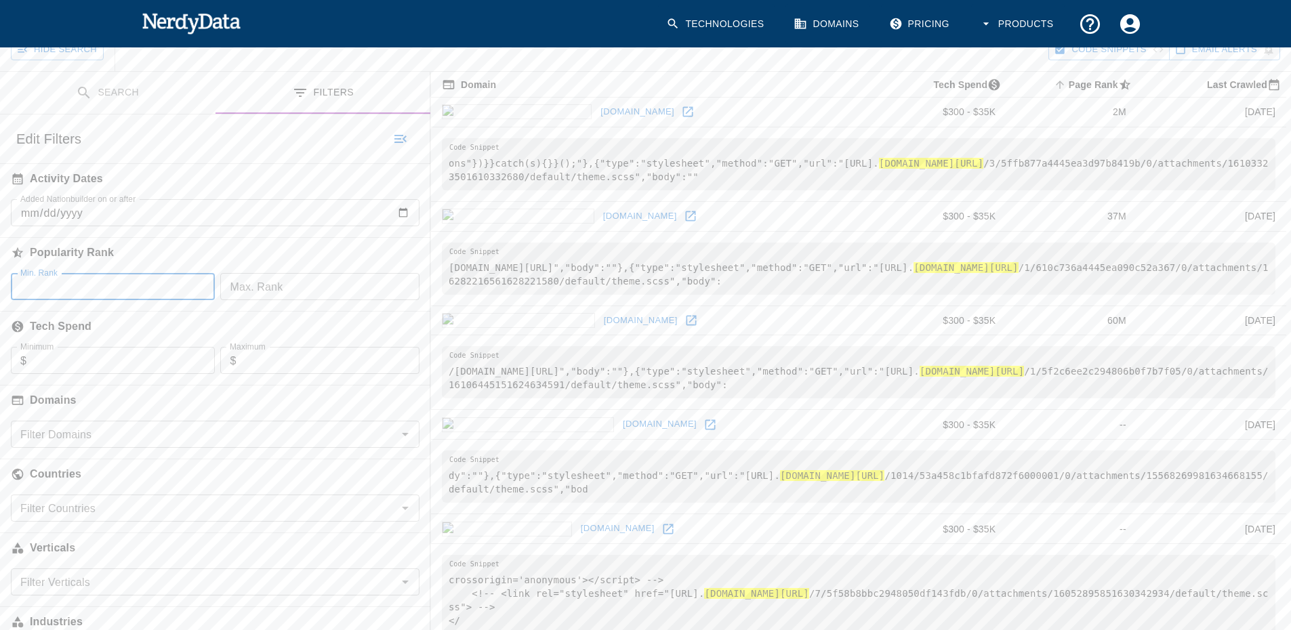
click at [126, 293] on input "Min. Rank" at bounding box center [113, 286] width 204 height 27
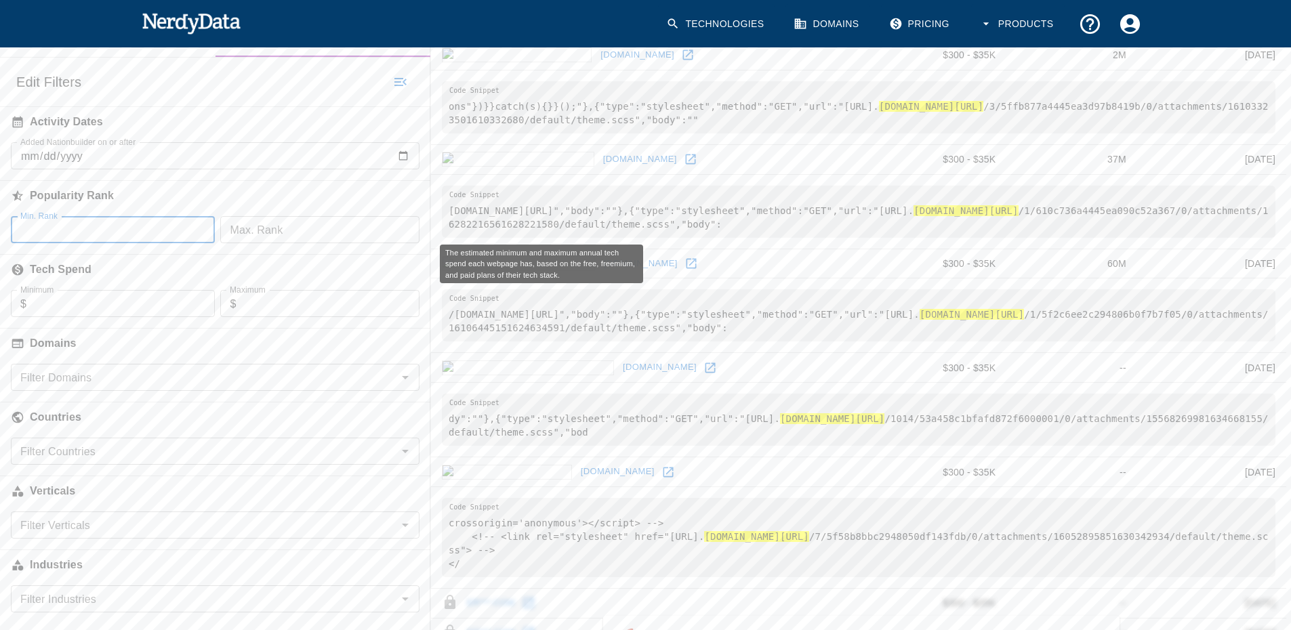
scroll to position [271, 0]
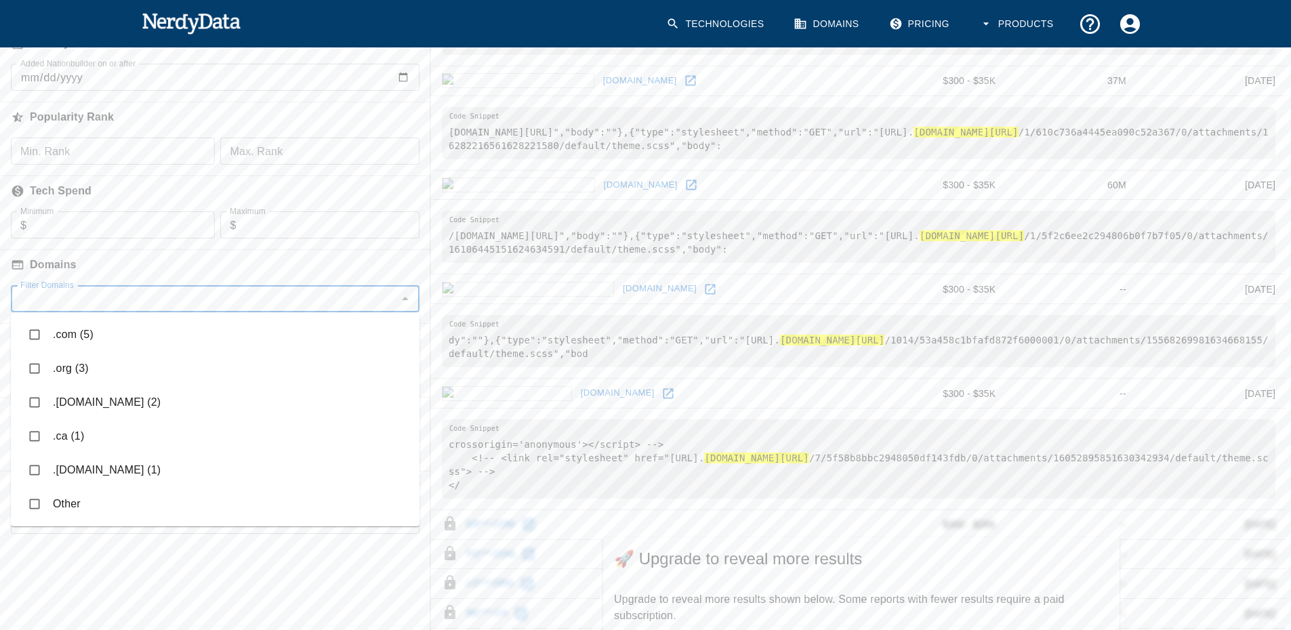
click at [81, 300] on input "Filter Domains" at bounding box center [204, 298] width 378 height 19
type input ".nz"
click at [37, 335] on input "checkbox" at bounding box center [35, 335] width 26 height 26
checkbox input "true"
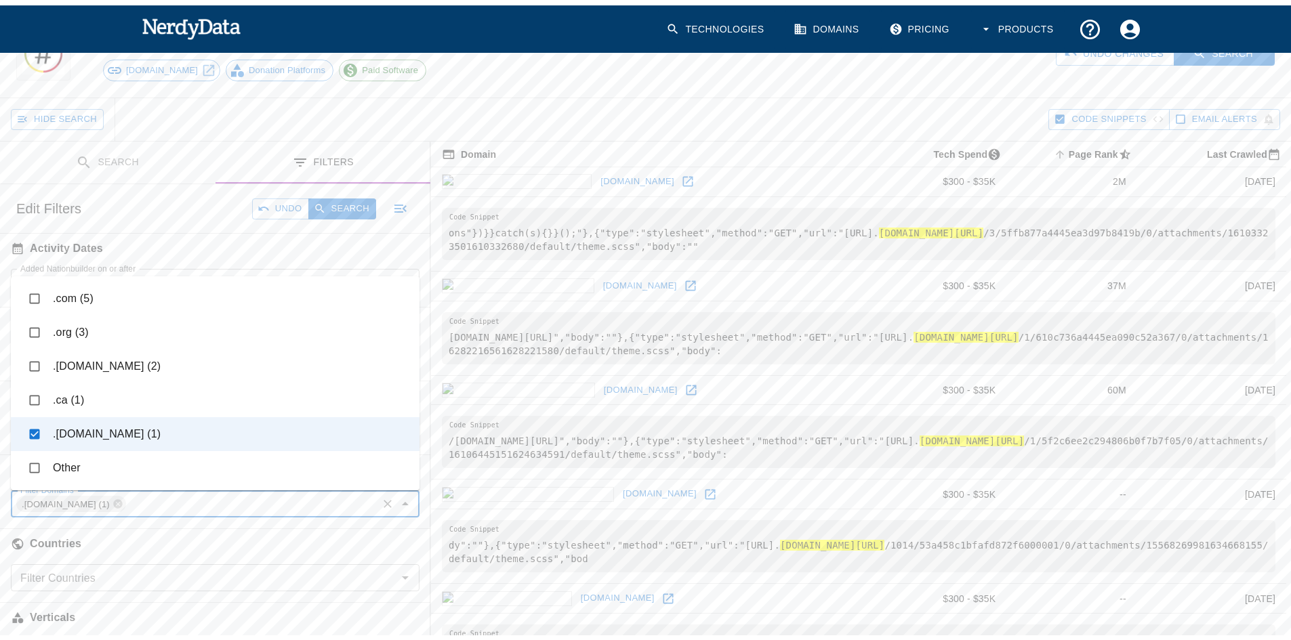
scroll to position [0, 0]
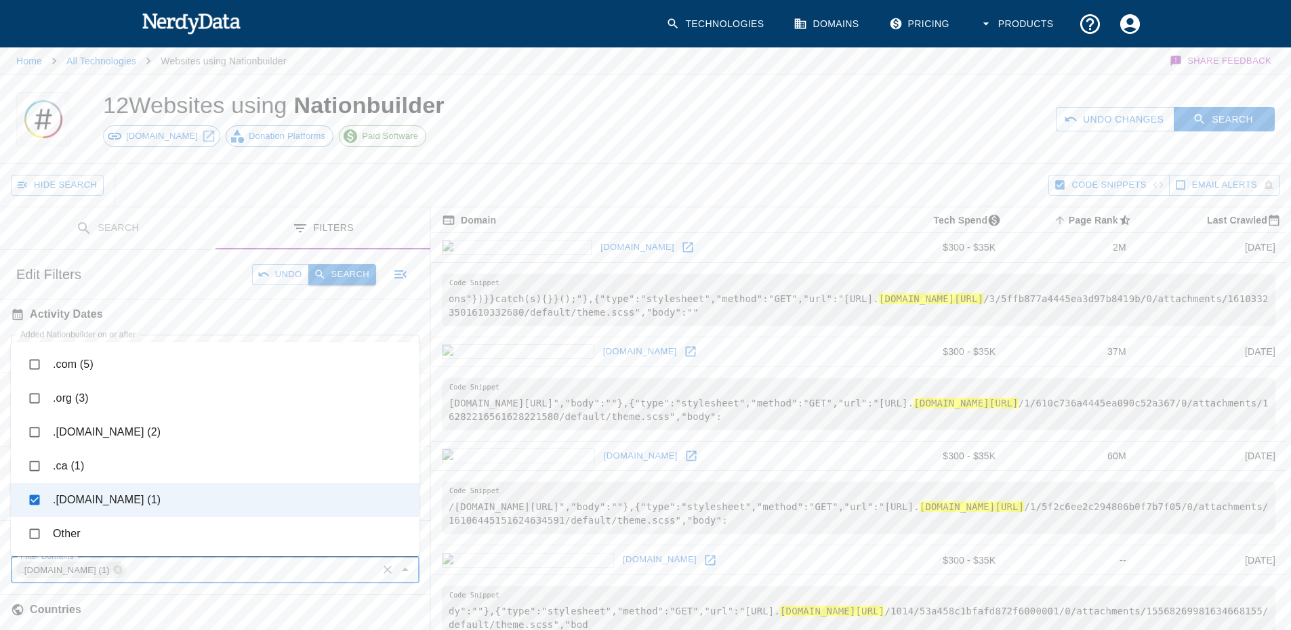
click at [341, 268] on button "Search" at bounding box center [342, 274] width 68 height 21
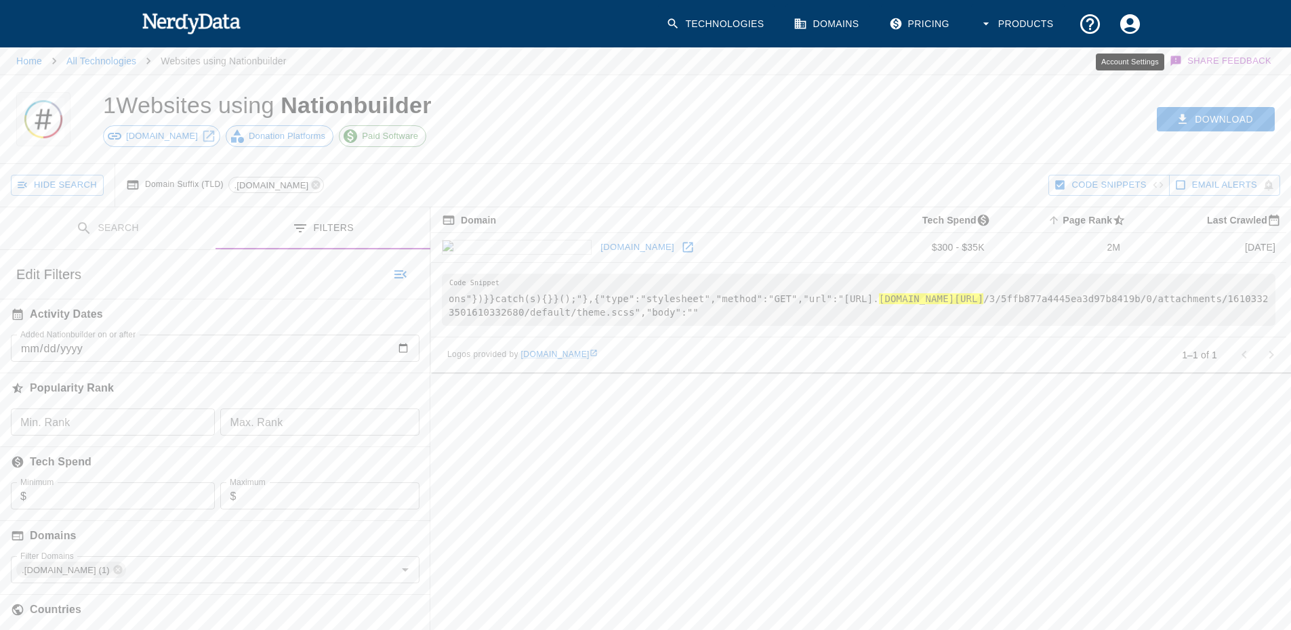
click at [1134, 28] on icon "Account Settings" at bounding box center [1130, 24] width 24 height 24
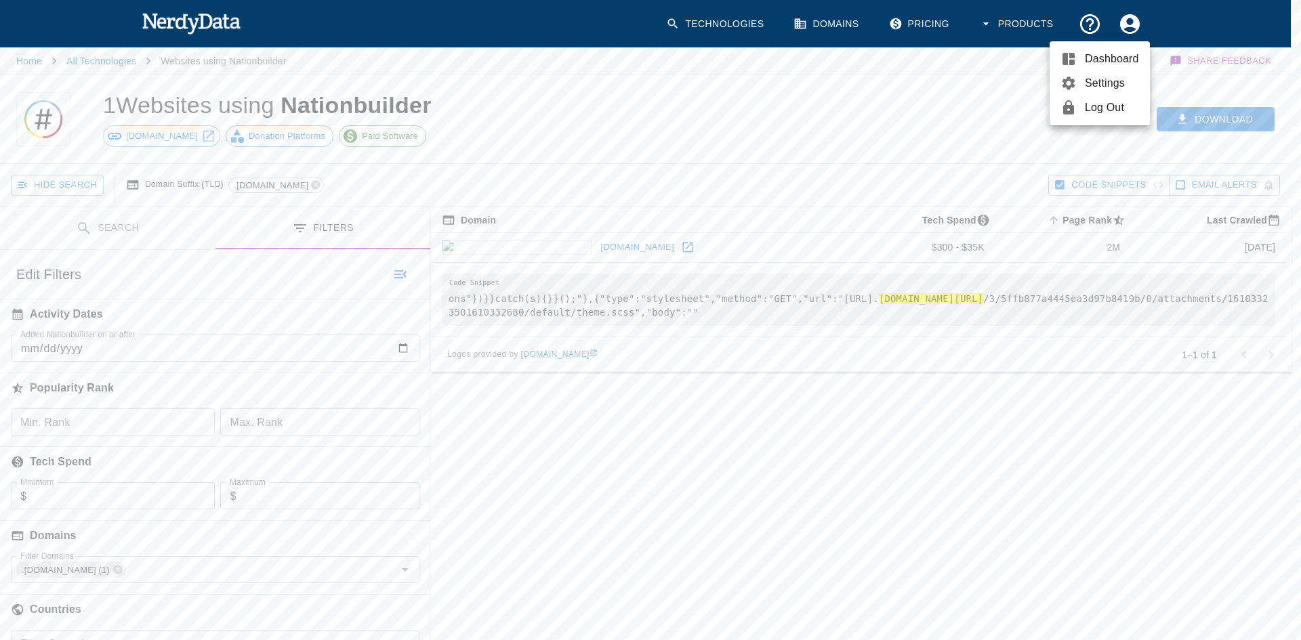
click at [1112, 77] on span "Settings" at bounding box center [1112, 83] width 54 height 16
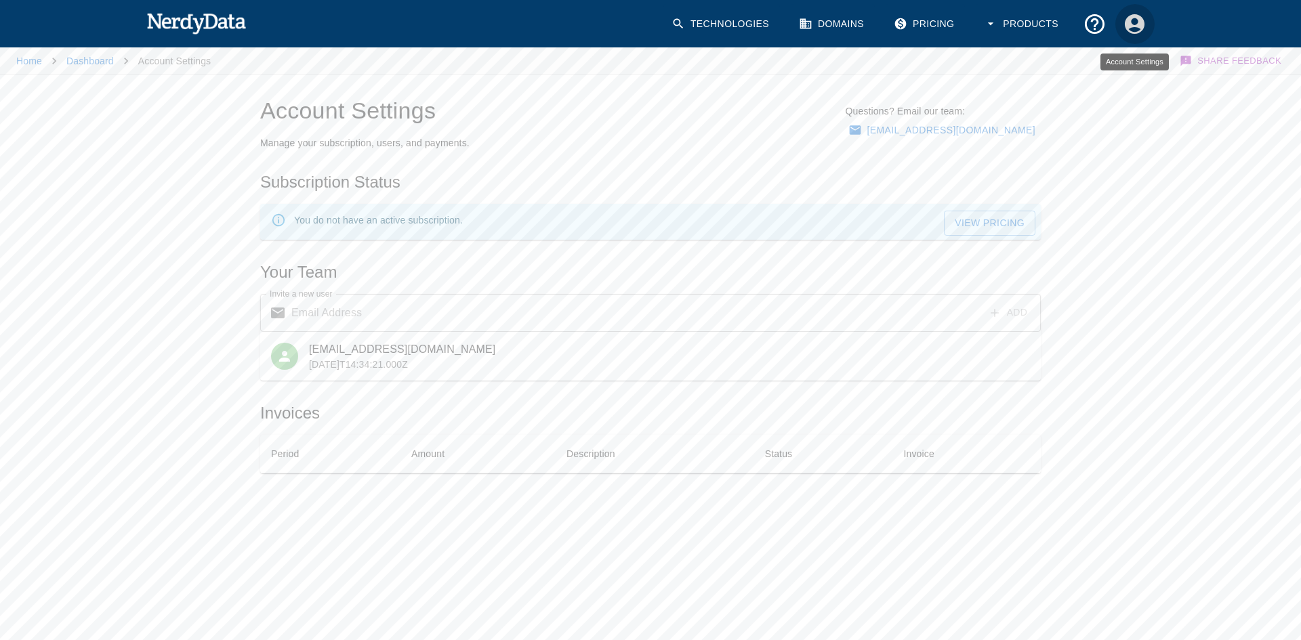
click at [1134, 14] on icon "Account Settings" at bounding box center [1135, 24] width 20 height 20
click at [1116, 56] on span "Dashboard" at bounding box center [1117, 59] width 54 height 16
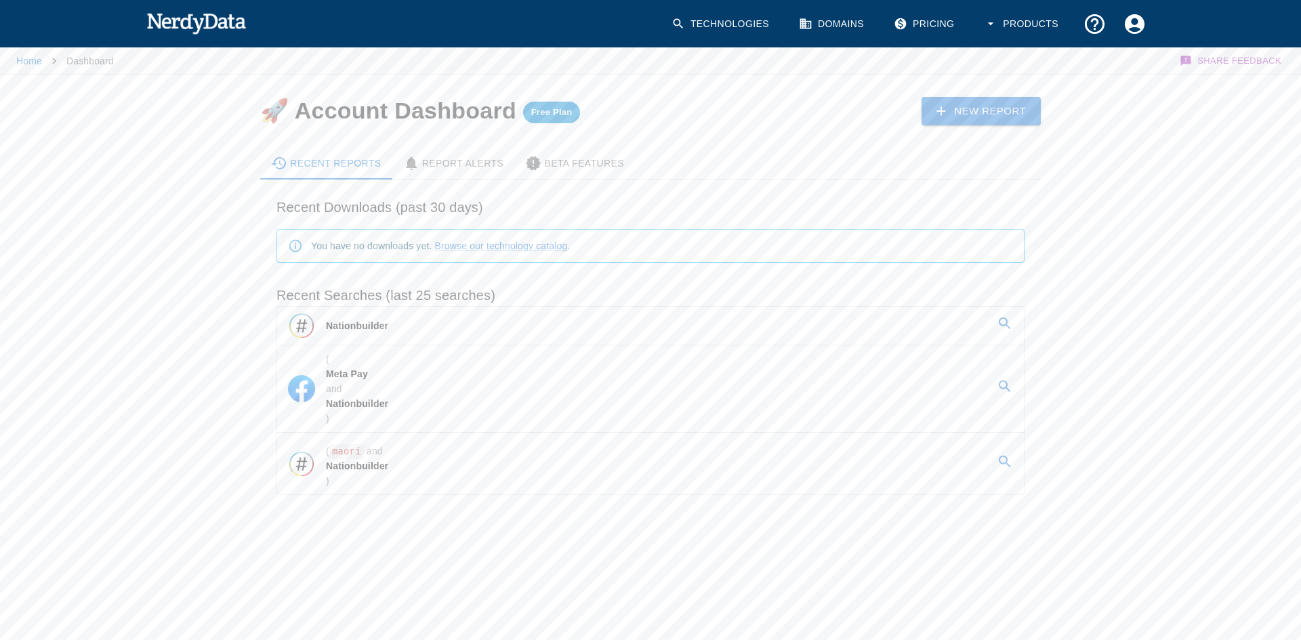
click at [1127, 29] on icon "Account Settings" at bounding box center [1135, 24] width 20 height 20
click at [1107, 85] on span "Settings" at bounding box center [1117, 83] width 54 height 16
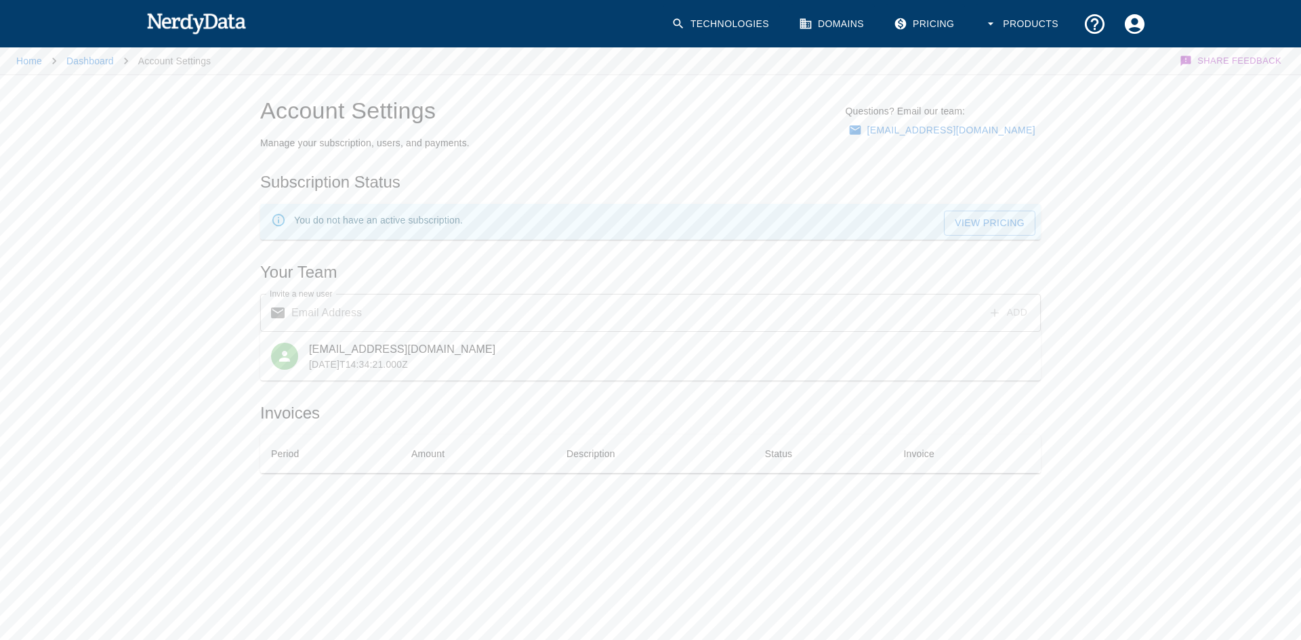
click at [1005, 222] on link "View Pricing" at bounding box center [989, 223] width 91 height 25
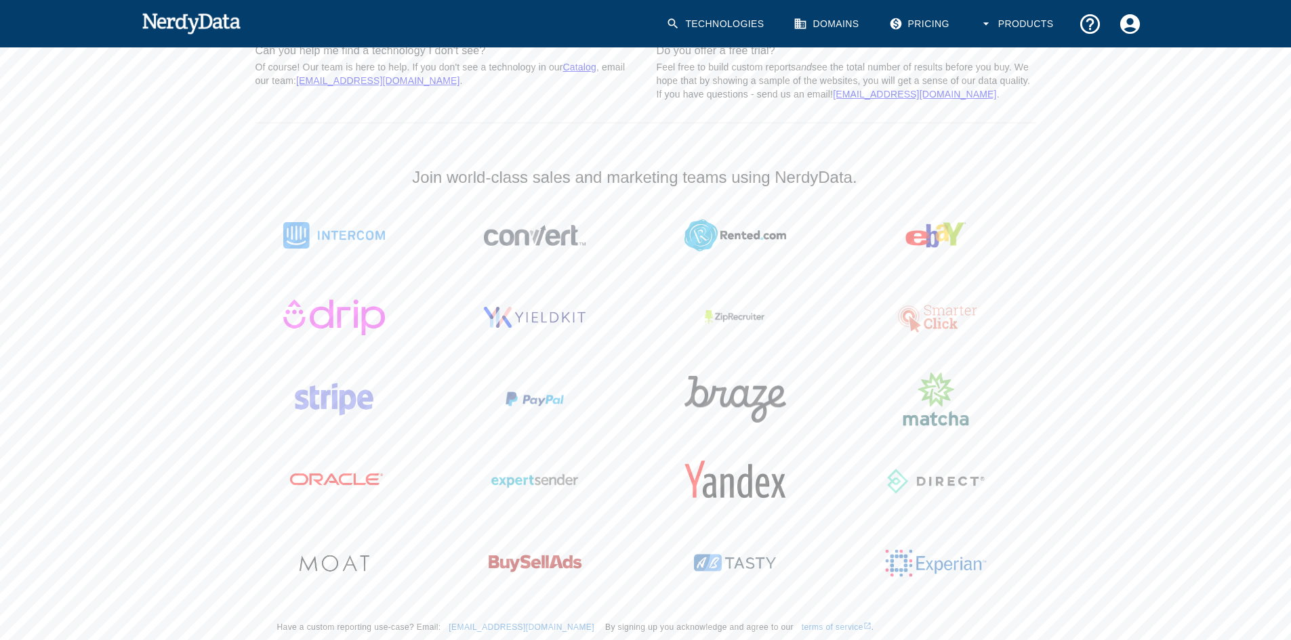
scroll to position [1156, 0]
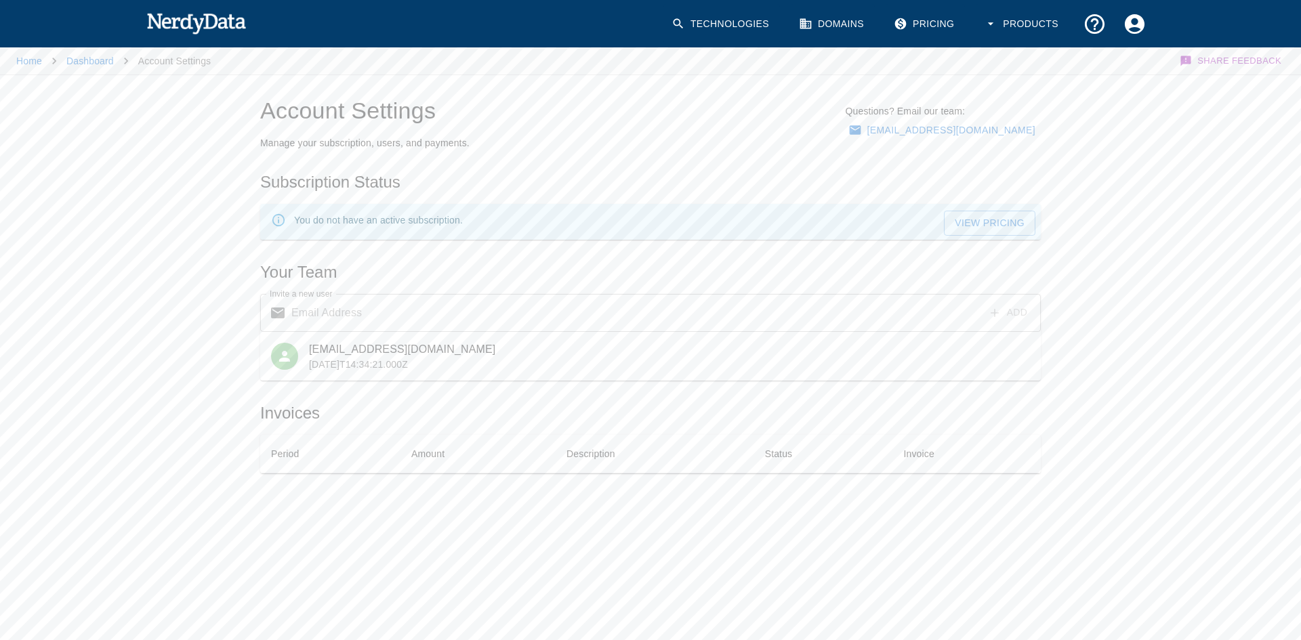
click at [114, 264] on div "Home Dashboard Account Settings Share Feedback Account Settings Manage your sub…" at bounding box center [650, 286] width 1301 height 483
click at [1190, 248] on div "Home Dashboard Account Settings Share Feedback Account Settings Manage your sub…" at bounding box center [650, 286] width 1301 height 483
click at [1027, 327] on div "​ Add Invite a new user" at bounding box center [650, 313] width 781 height 38
click at [88, 60] on link "Dashboard" at bounding box center [89, 61] width 47 height 11
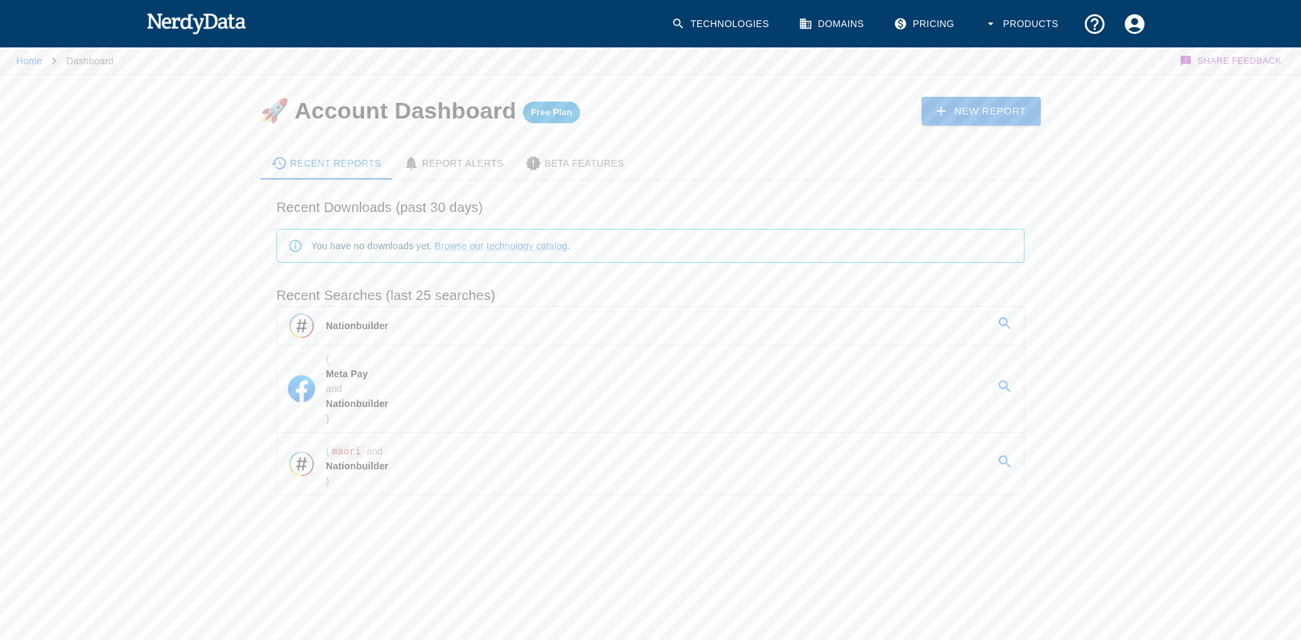
click at [1045, 23] on button "Products" at bounding box center [1023, 24] width 94 height 40
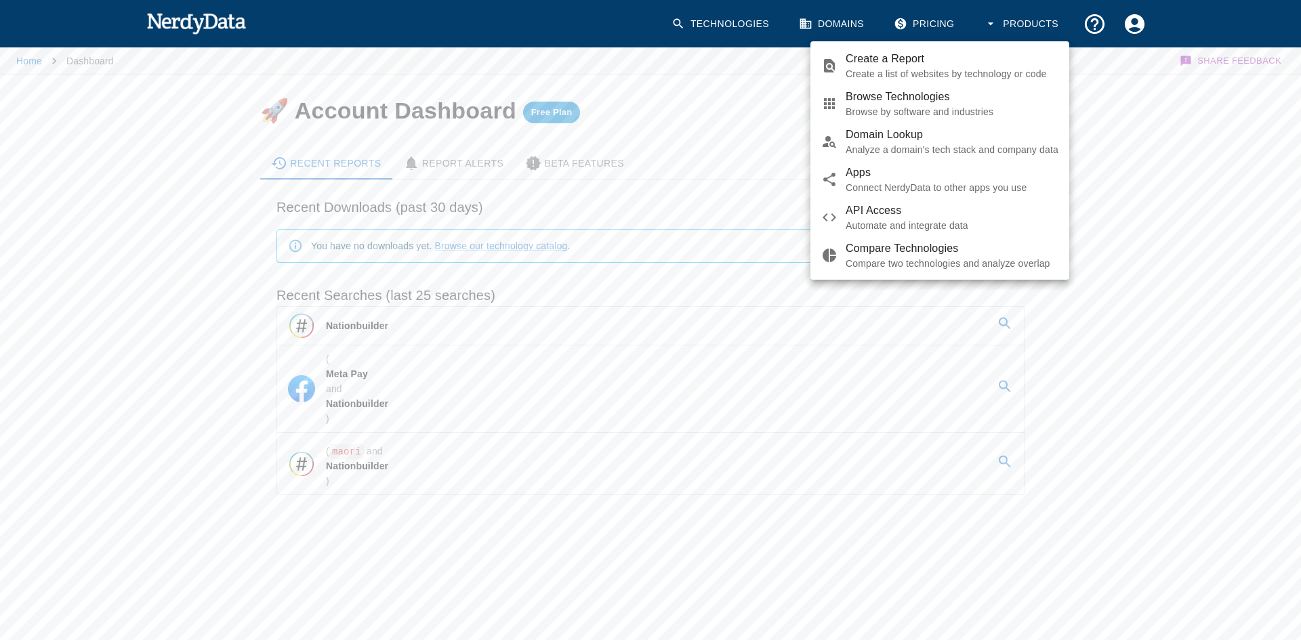
click at [968, 106] on p "Browse by software and industries" at bounding box center [952, 112] width 213 height 14
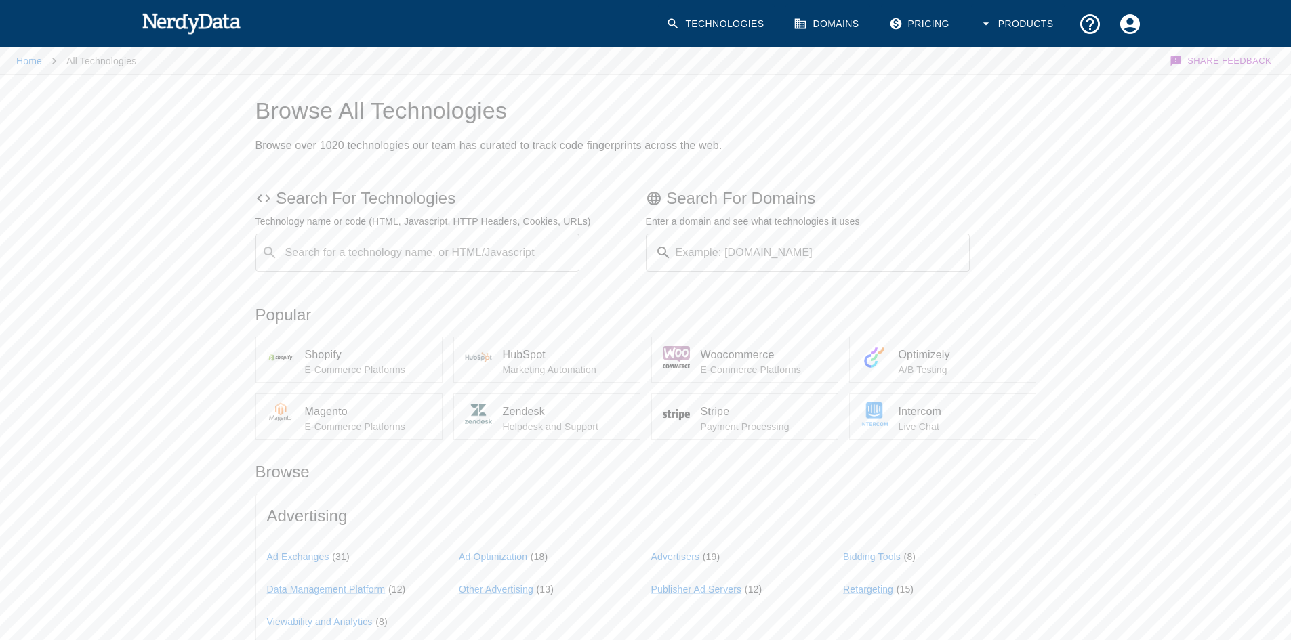
click at [437, 254] on div "Search for a technology name, or HTML/Javascript ​ Search for a technology name…" at bounding box center [417, 253] width 325 height 38
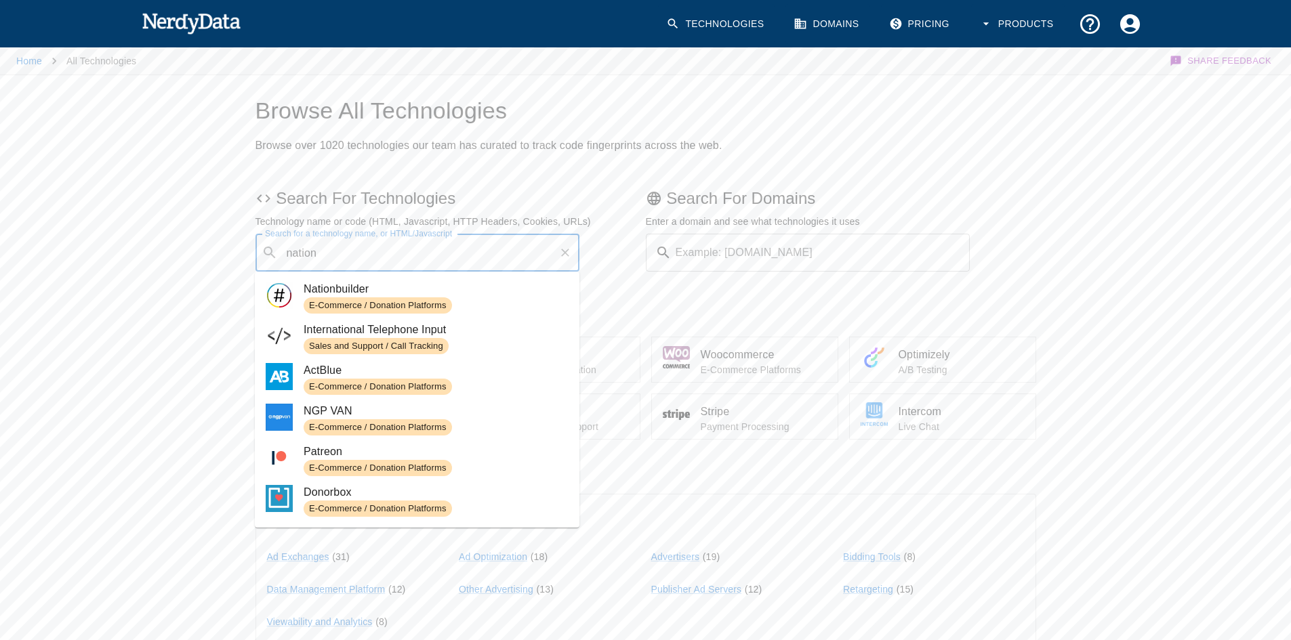
click at [359, 291] on span "Nationbuilder" at bounding box center [436, 289] width 265 height 16
type input "nation"
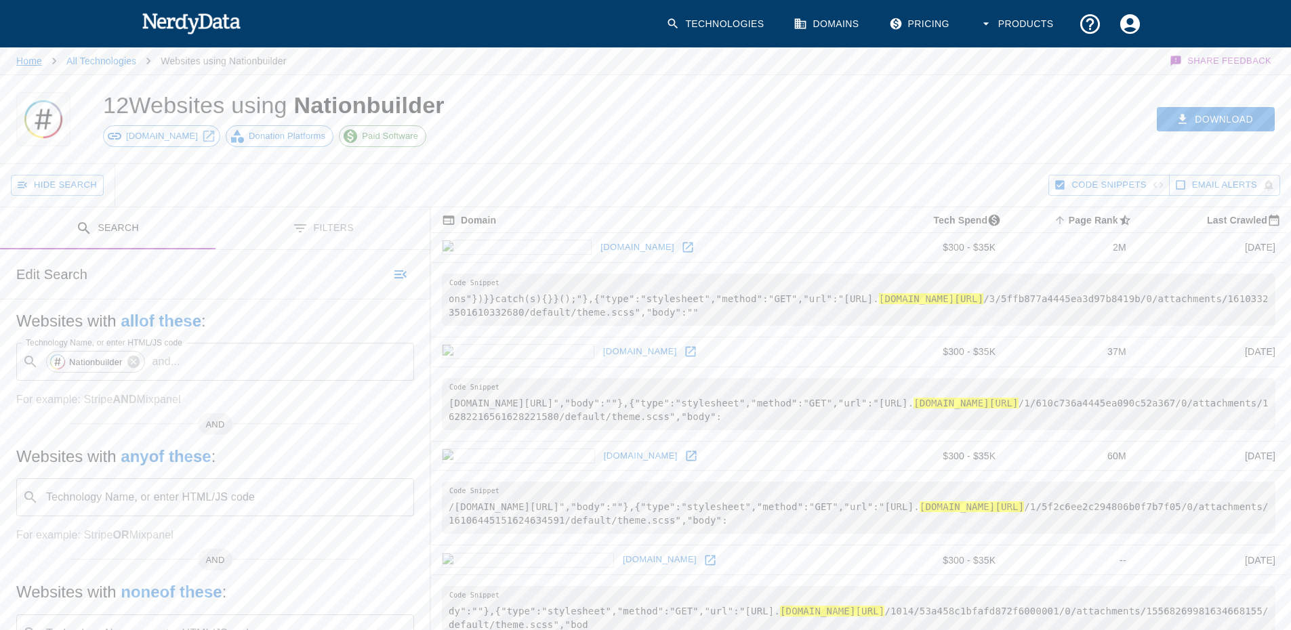
click at [37, 63] on link "Home" at bounding box center [29, 61] width 26 height 11
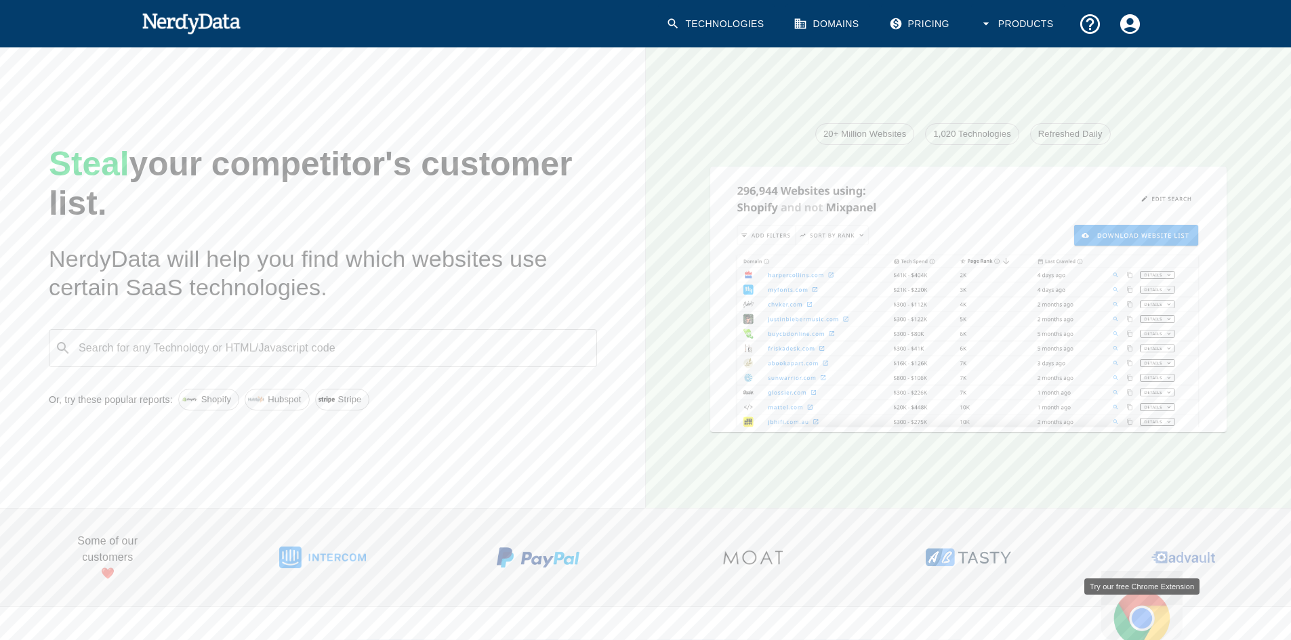
click at [1080, 23] on icon "Support and Documentation" at bounding box center [1090, 24] width 20 height 20
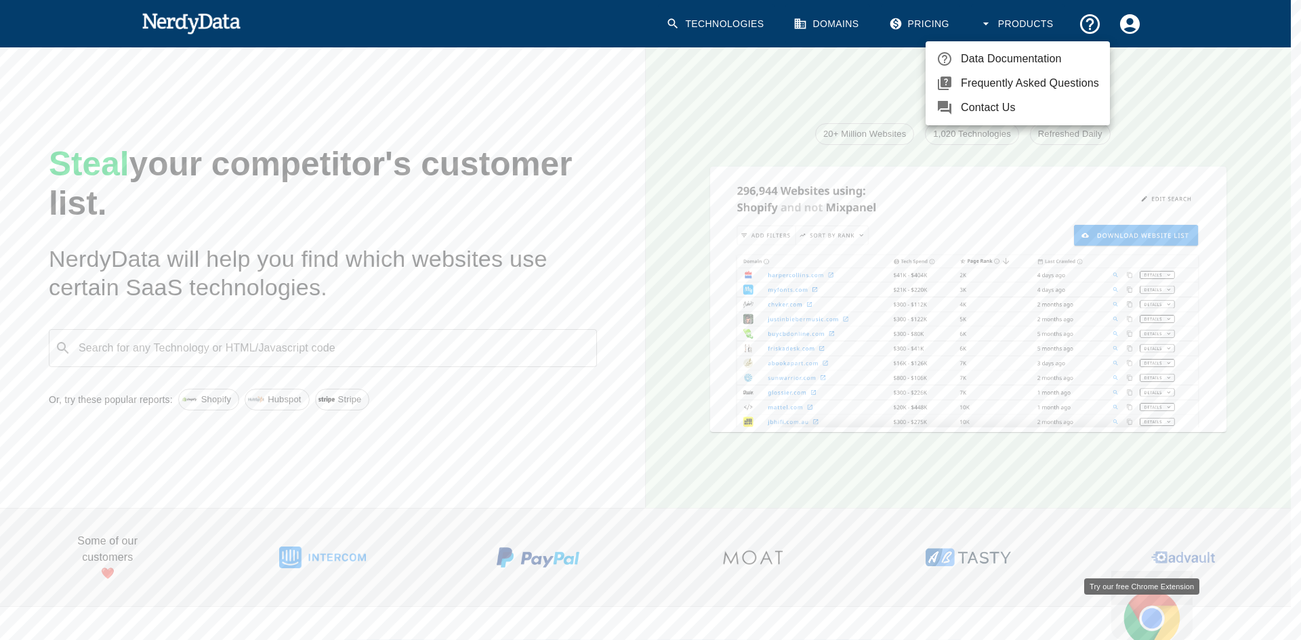
click at [1021, 87] on span "Frequently Asked Questions" at bounding box center [1030, 83] width 138 height 16
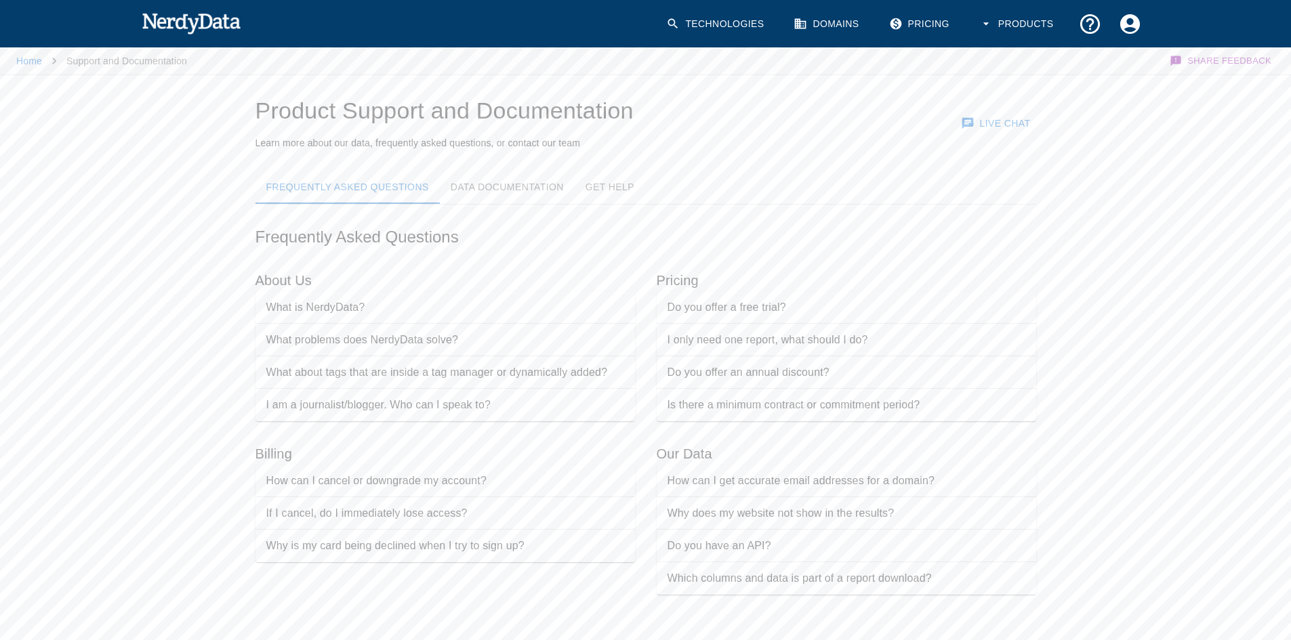
scroll to position [9, 0]
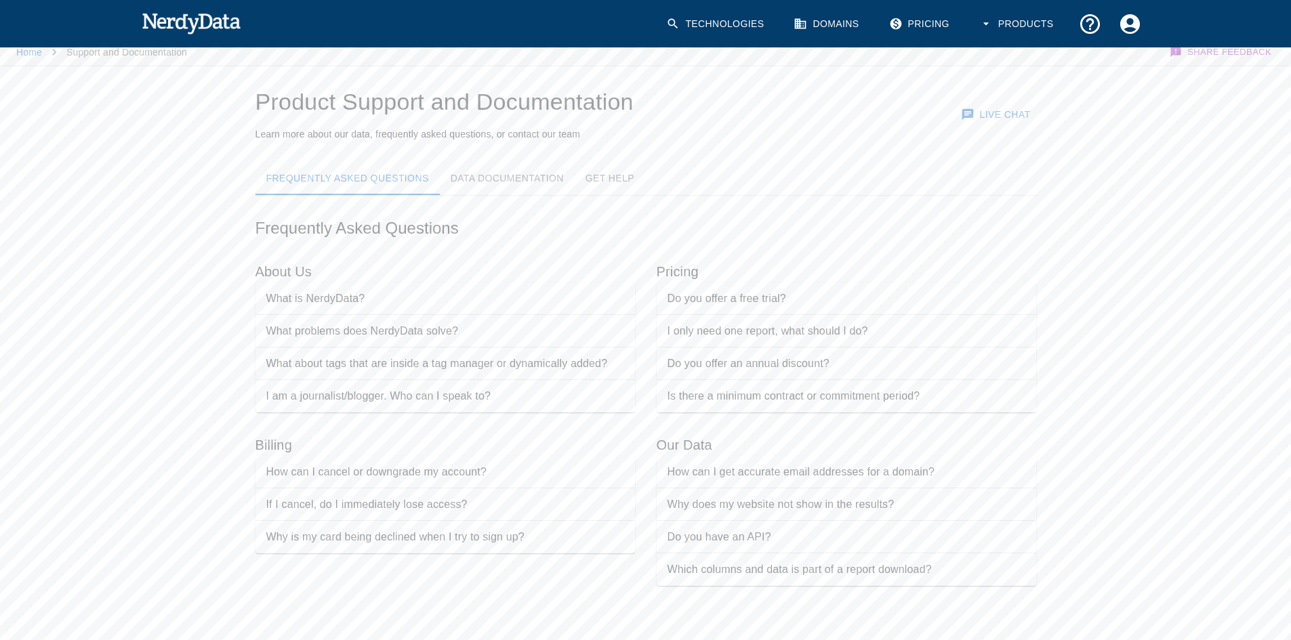
click at [390, 475] on p "How can I cancel or downgrade my account?" at bounding box center [376, 472] width 220 height 16
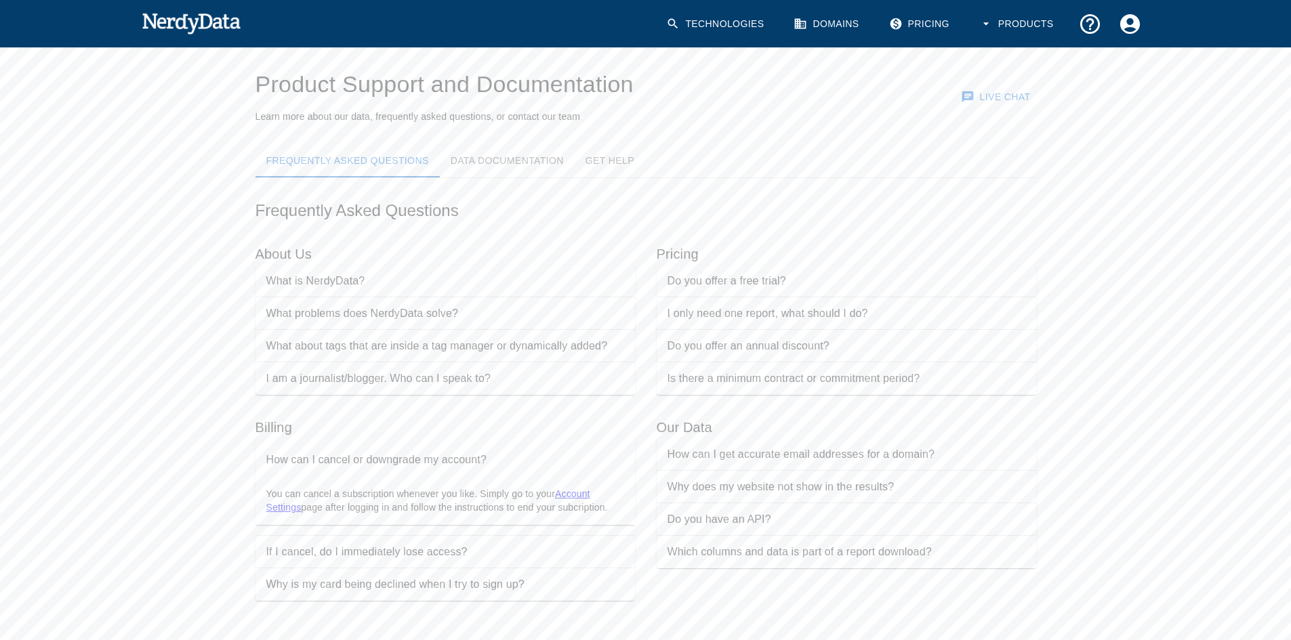
scroll to position [41, 0]
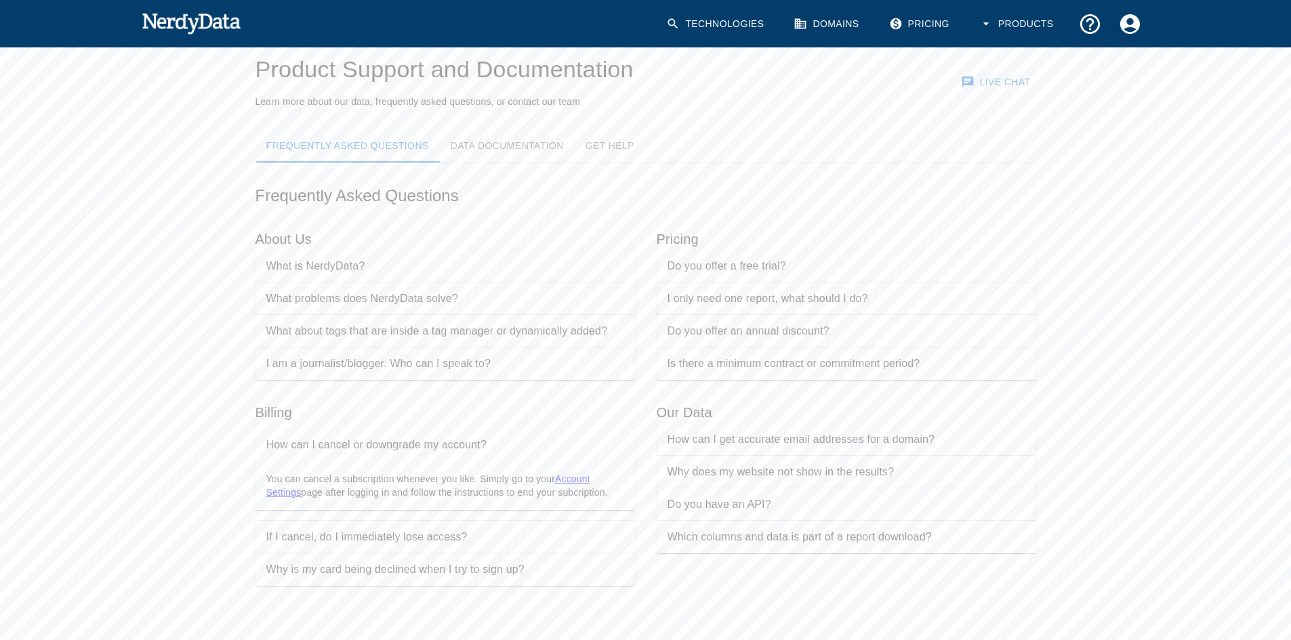
click at [294, 491] on link "Account Settings" at bounding box center [428, 486] width 324 height 24
